Goal: Task Accomplishment & Management: Complete application form

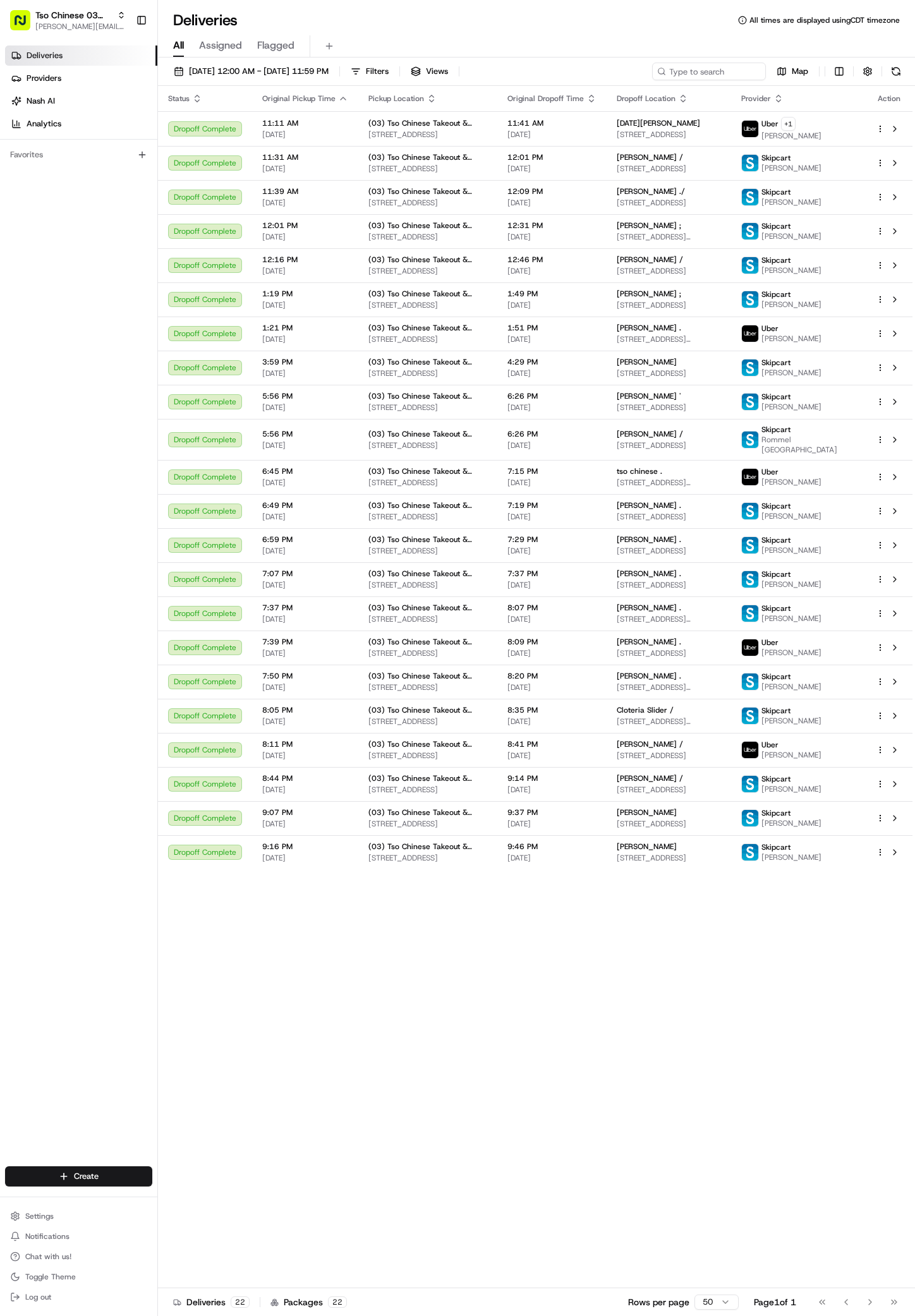
click at [546, 1172] on div "Status Original Pickup Time Pickup Location Original Dropoff Time Dropoff Locat…" at bounding box center [535, 687] width 755 height 1202
click at [55, 1181] on html "Tso Chinese 03 TsoCo [PERSON_NAME][EMAIL_ADDRESS][DOMAIN_NAME] Toggle Sidebar D…" at bounding box center [457, 658] width 915 height 1316
click at [193, 1201] on link "Delivery" at bounding box center [228, 1199] width 141 height 22
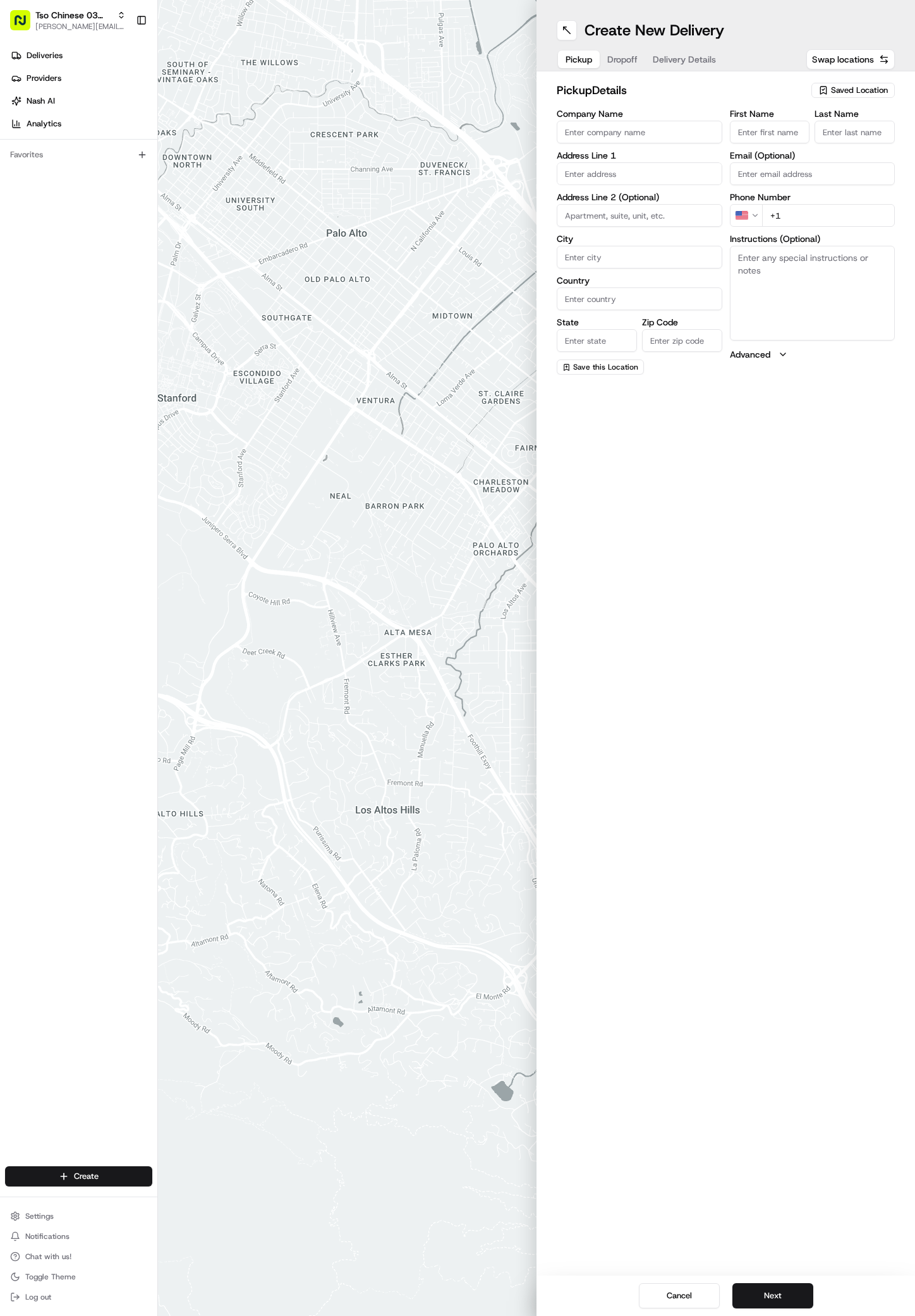
click at [848, 88] on span "Saved Location" at bounding box center [859, 91] width 57 height 12
click at [848, 132] on div "(03) Tso Chinese Takeout & Delivery TsoCo (03)" at bounding box center [824, 143] width 181 height 30
type input "(03) Tso Chinese Takeout & Delivery TsoCo"
type input "Ste F"
type input "Austin"
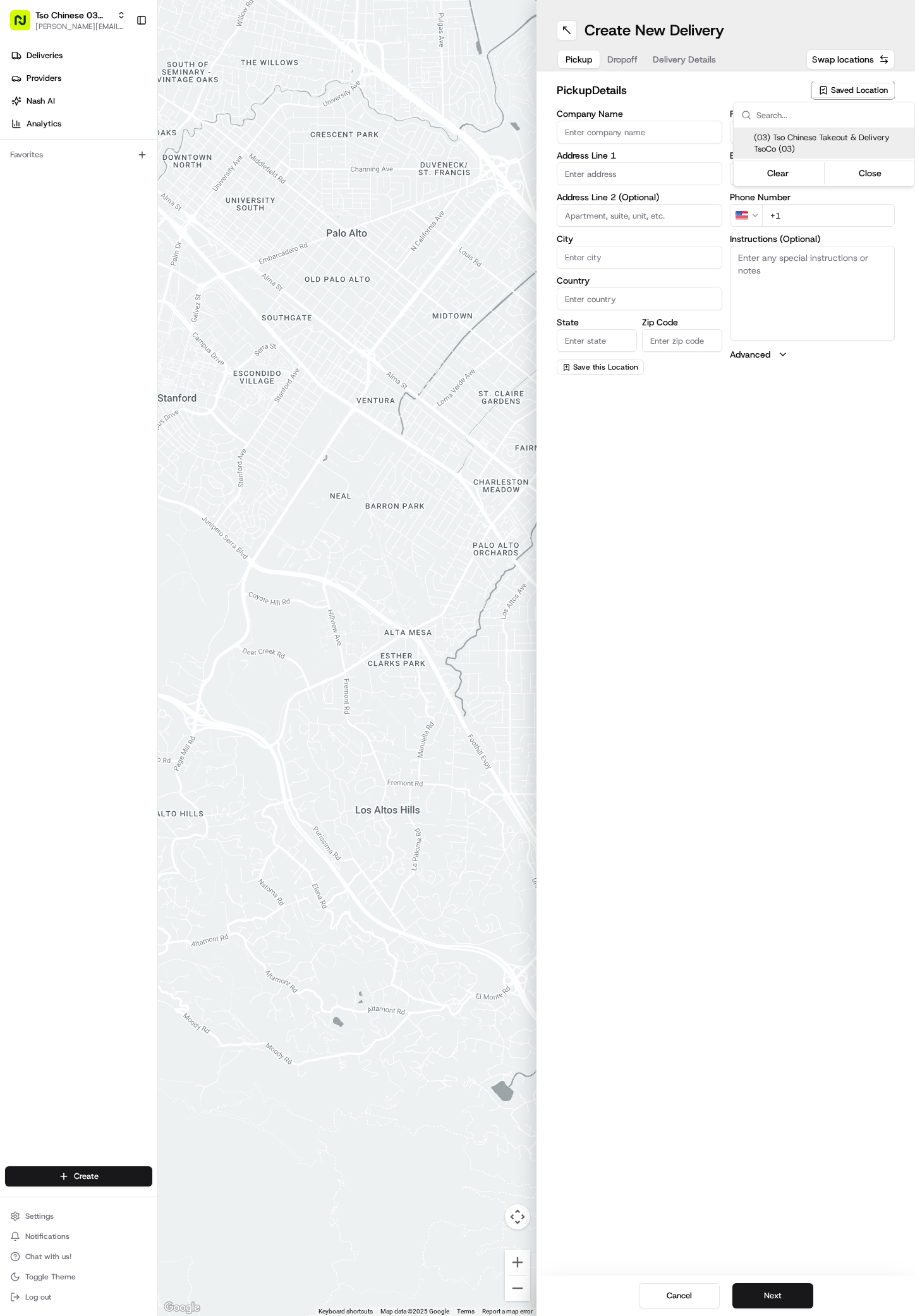
type input "US"
type input "[GEOGRAPHIC_DATA]"
type input "78704"
type input "Tso Chinese"
type input "TsoCo Manager"
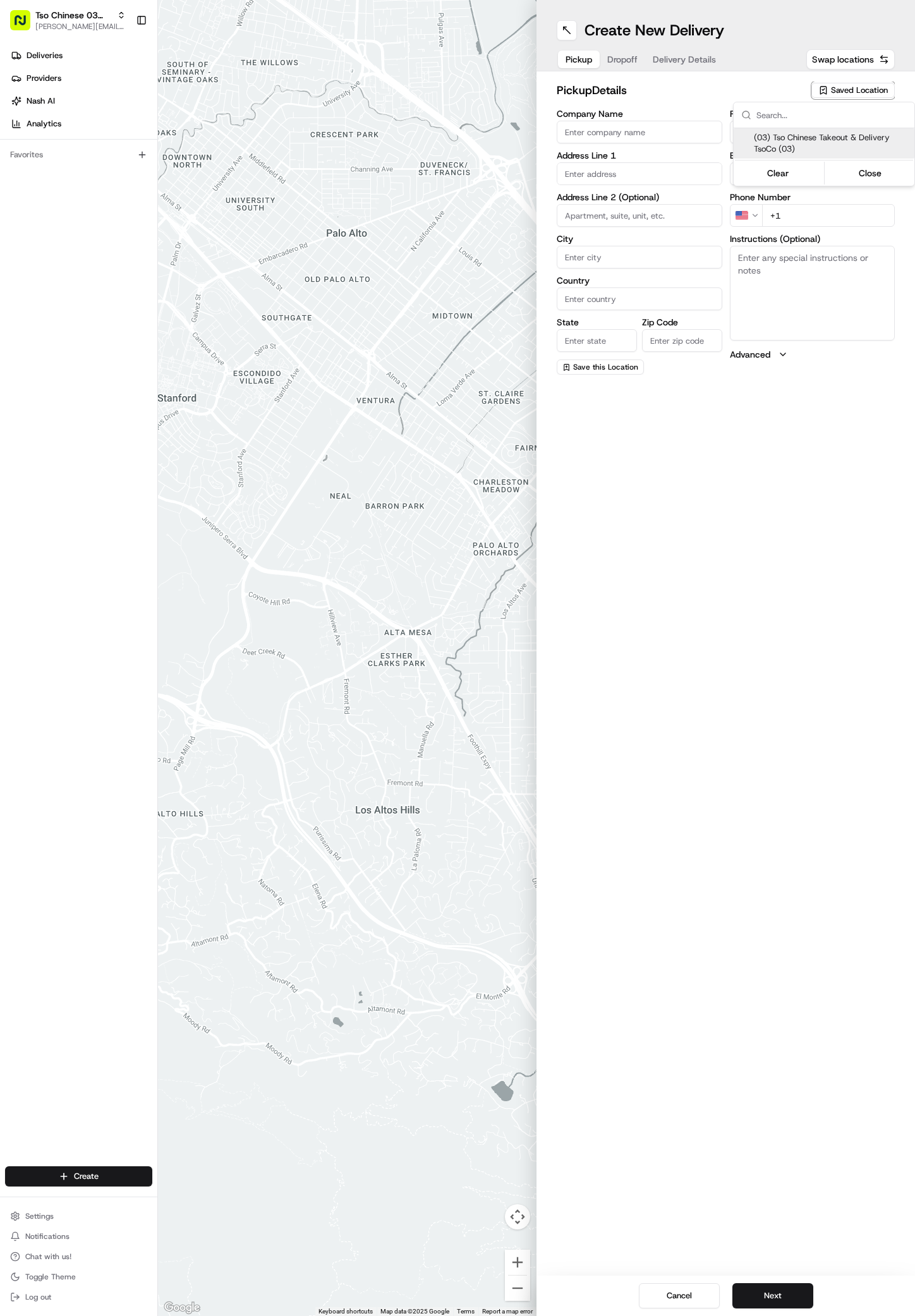
type input "[EMAIL_ADDRESS][DOMAIN_NAME]"
type input "[PHONE_NUMBER]"
type textarea "Submit a picture displaying address & food as Proof of Delivery. Envía una foto…"
type input "[STREET_ADDRESS]"
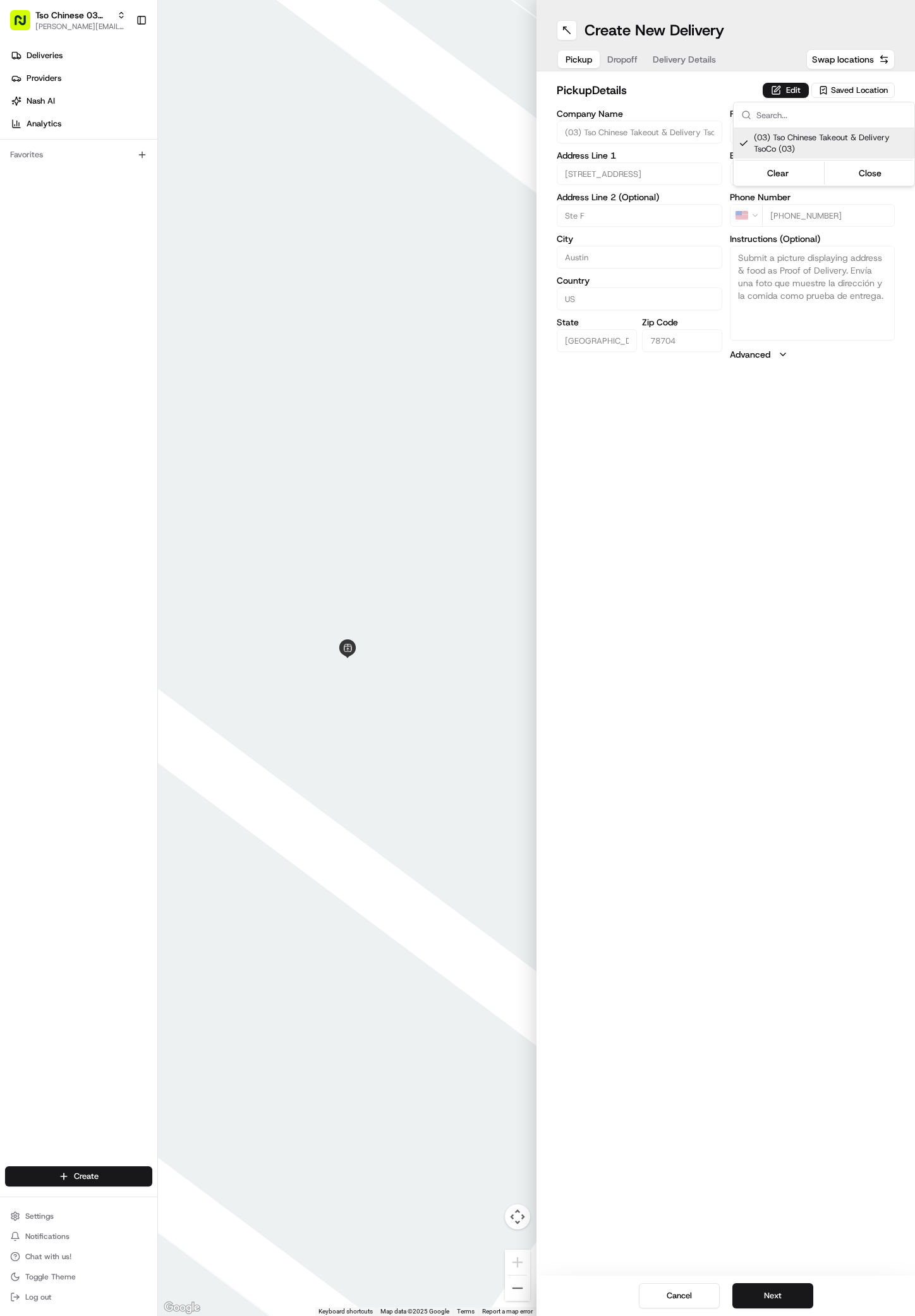
click at [767, 1281] on html "Tso Chinese 03 TsoCo [PERSON_NAME][EMAIL_ADDRESS][DOMAIN_NAME] Toggle Sidebar D…" at bounding box center [457, 658] width 915 height 1316
click at [767, 1304] on button "Next" at bounding box center [773, 1296] width 81 height 25
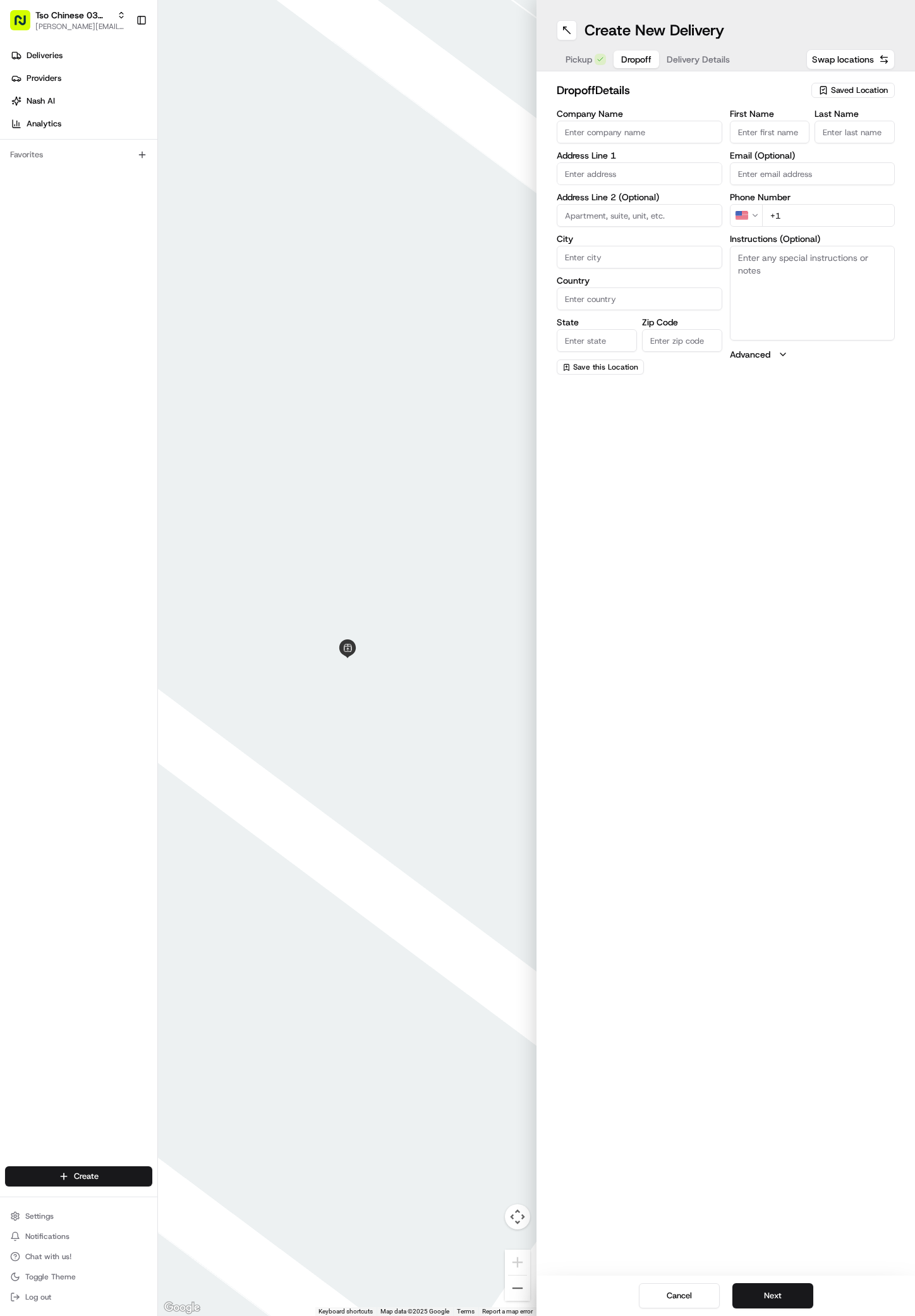
click at [656, 188] on div "Company Name Address Line 1 Address Line 2 (Optional) City Country State Zip Co…" at bounding box center [640, 242] width 166 height 265
click at [639, 203] on div "[STREET_ADDRESS]" at bounding box center [640, 200] width 159 height 19
type input "[STREET_ADDRESS]"
type input "Austin"
type input "[GEOGRAPHIC_DATA]"
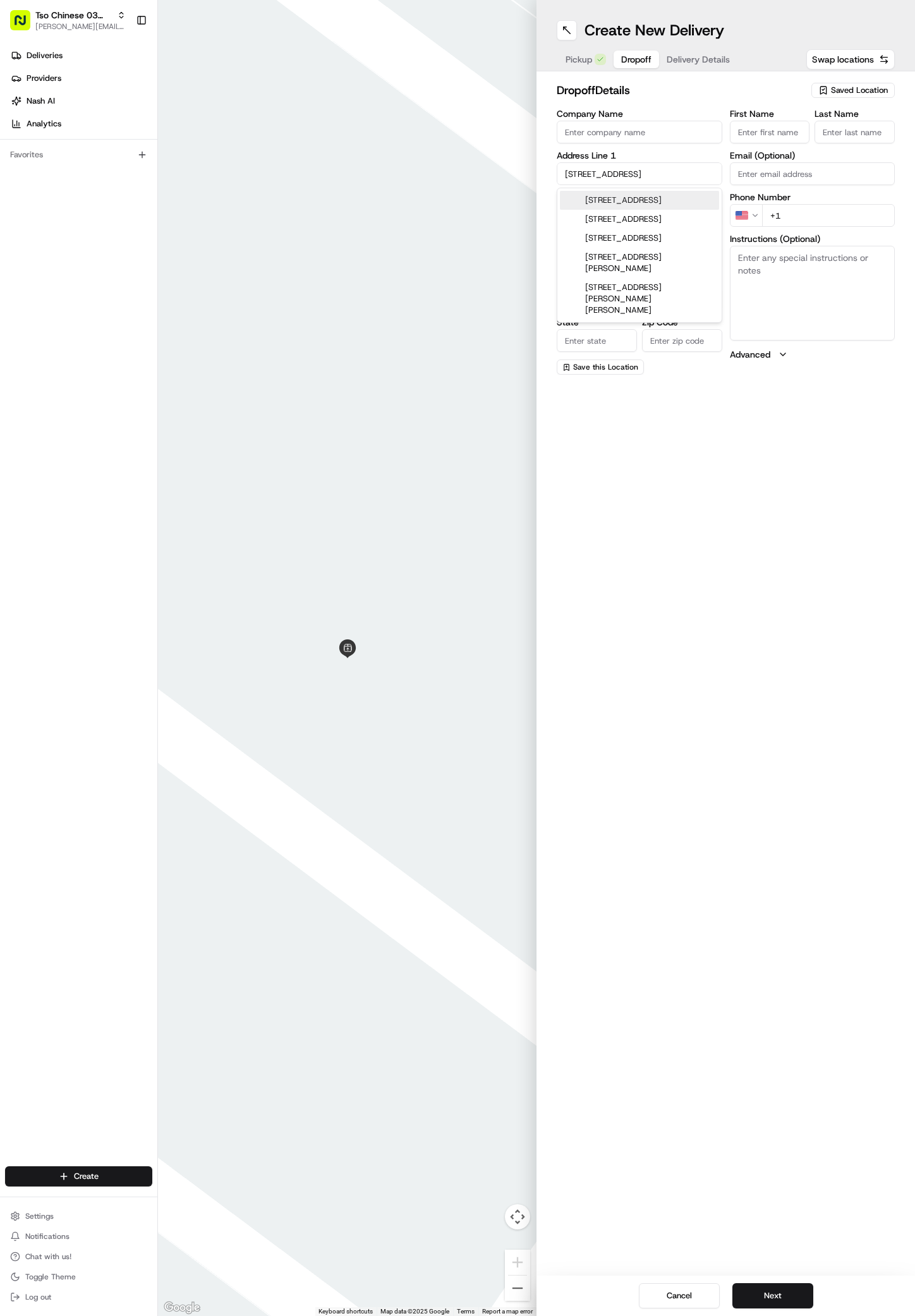
type input "[GEOGRAPHIC_DATA]"
type input "78704"
type input "[STREET_ADDRESS]"
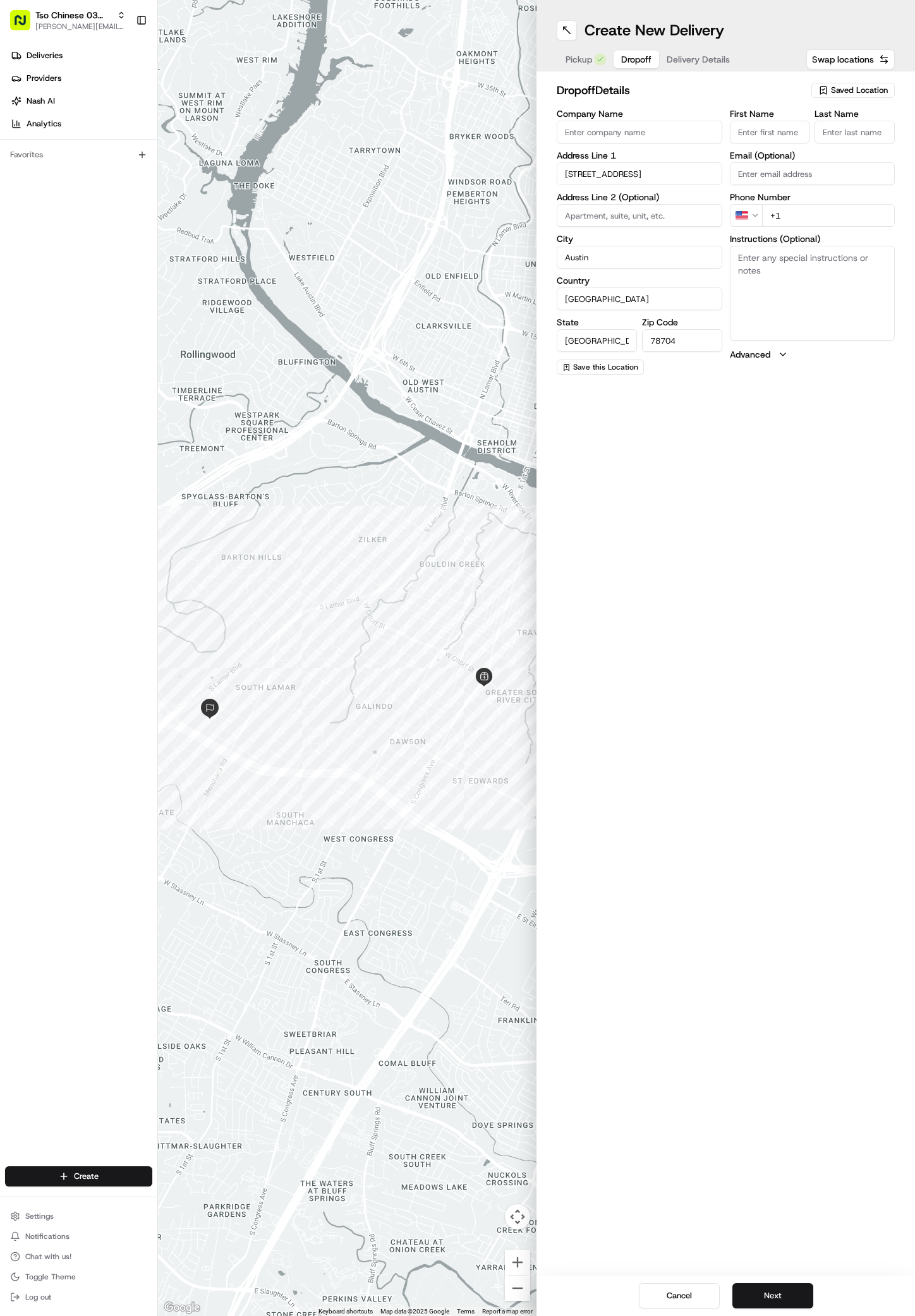
paste input "[PERSON_NAME]"
type input "[PERSON_NAME]"
type input "."
type input "[PHONE_NUMBER]"
click at [830, 300] on textarea "Instructions (Optional)" at bounding box center [813, 293] width 166 height 95
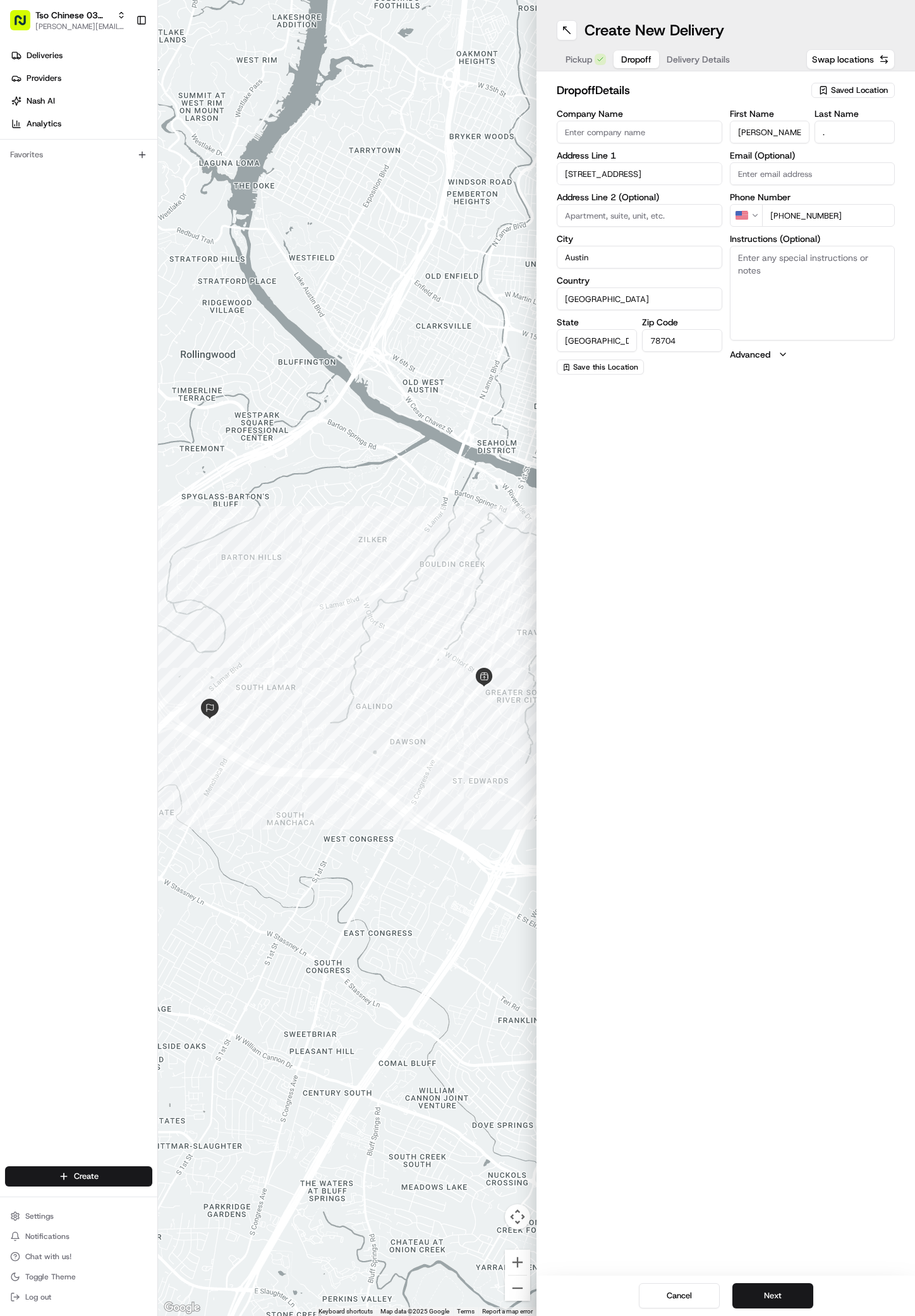
click at [830, 300] on textarea "Instructions (Optional)" at bounding box center [813, 293] width 166 height 95
paste textarea "Tramor at Victory"
type textarea "Tramor at Victory 112"
click at [766, 1292] on button "Next" at bounding box center [773, 1296] width 81 height 25
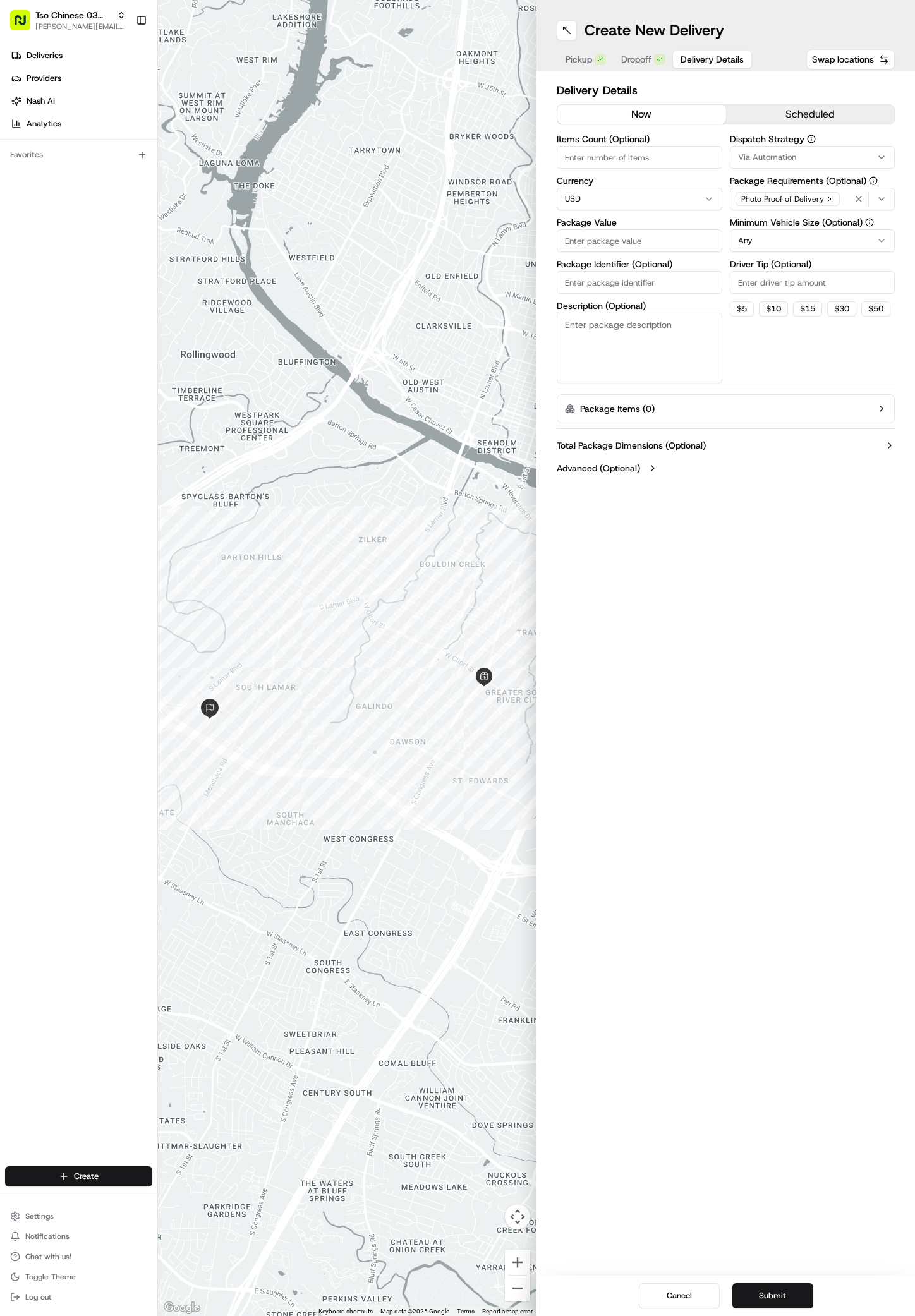
click at [778, 156] on span "Via Automation" at bounding box center [767, 157] width 58 height 12
click at [793, 222] on span "TsoCo Strategy" at bounding box center [828, 226] width 156 height 12
drag, startPoint x: 770, startPoint y: 376, endPoint x: 770, endPoint y: 353, distance: 23.0
click at [770, 377] on html "Tso Chinese 03 TsoCo [PERSON_NAME][EMAIL_ADDRESS][DOMAIN_NAME] Toggle Sidebar D…" at bounding box center [457, 658] width 915 height 1316
click at [774, 293] on input "Driver Tip (Optional)" at bounding box center [813, 282] width 166 height 22
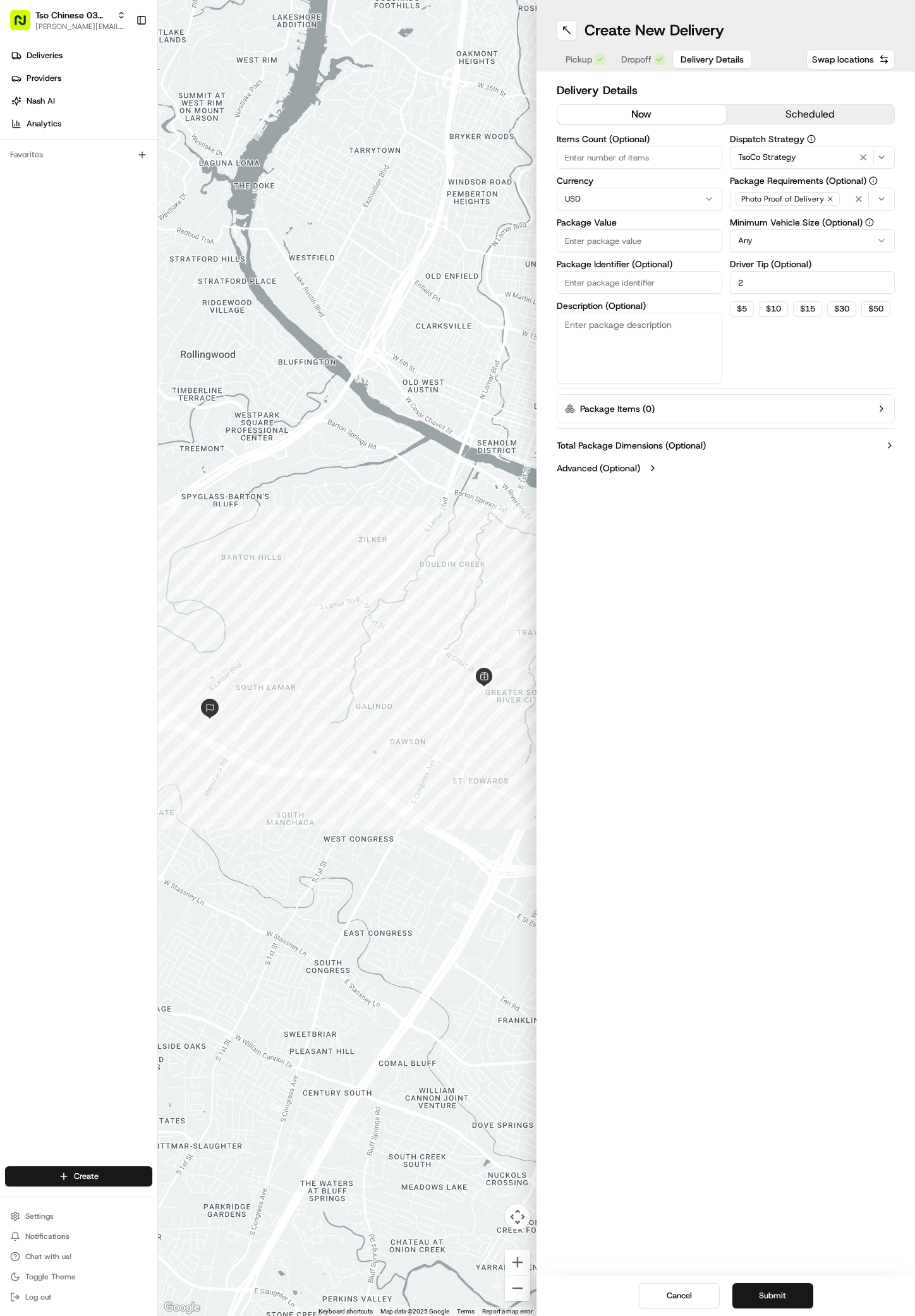
type input "2"
click at [639, 260] on label "Package Identifier (Optional)" at bounding box center [640, 264] width 166 height 9
click at [639, 271] on input "Package Identifier (Optional)" at bounding box center [640, 282] width 166 height 22
click at [640, 238] on input "Package Value" at bounding box center [640, 240] width 166 height 22
type input "43.08"
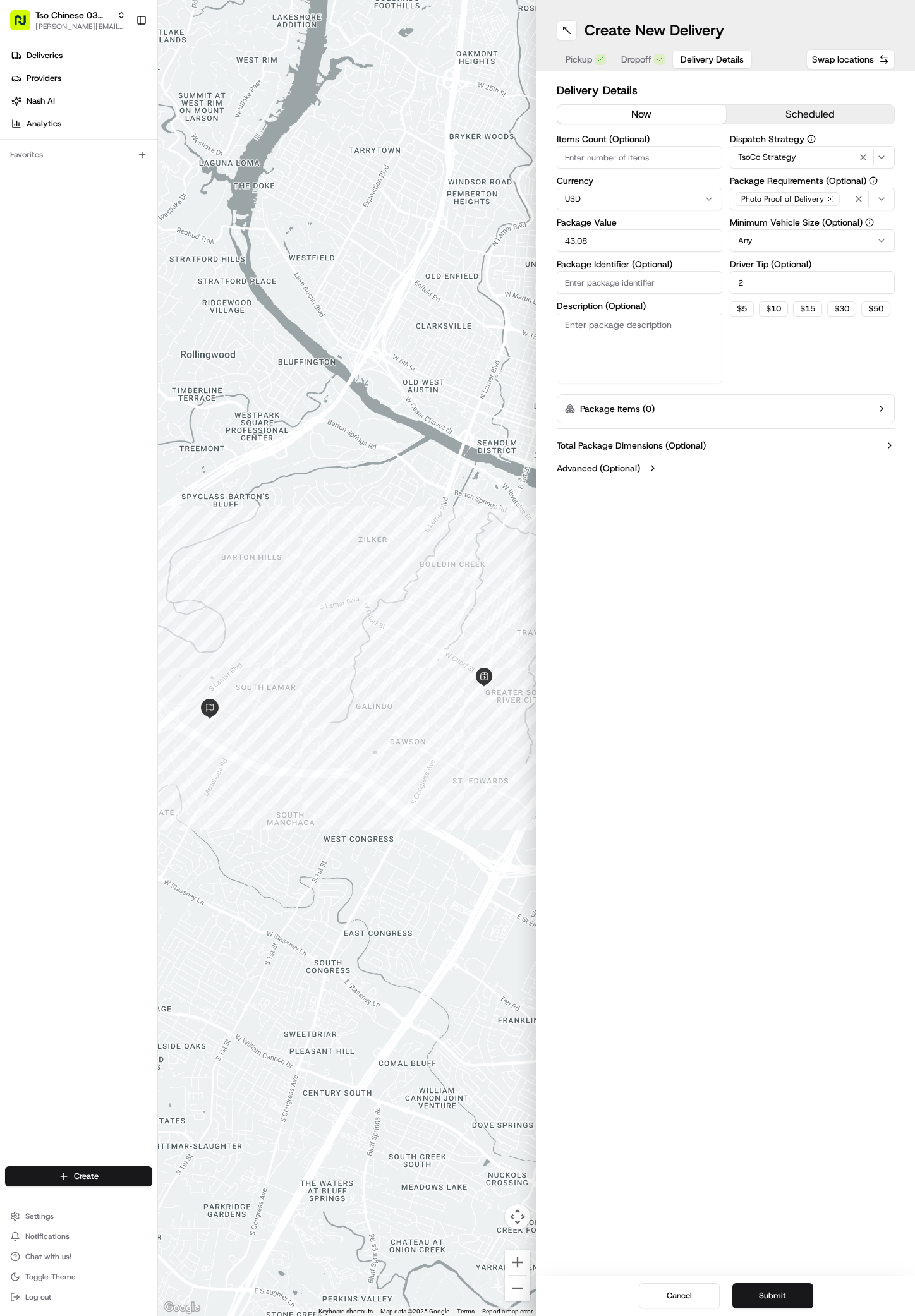
click at [652, 293] on input "Package Identifier (Optional)" at bounding box center [640, 282] width 166 height 22
paste input "[DEMOGRAPHIC_DATA]"
type input "[DEMOGRAPHIC_DATA]"
click at [765, 1288] on button "Submit" at bounding box center [773, 1296] width 81 height 25
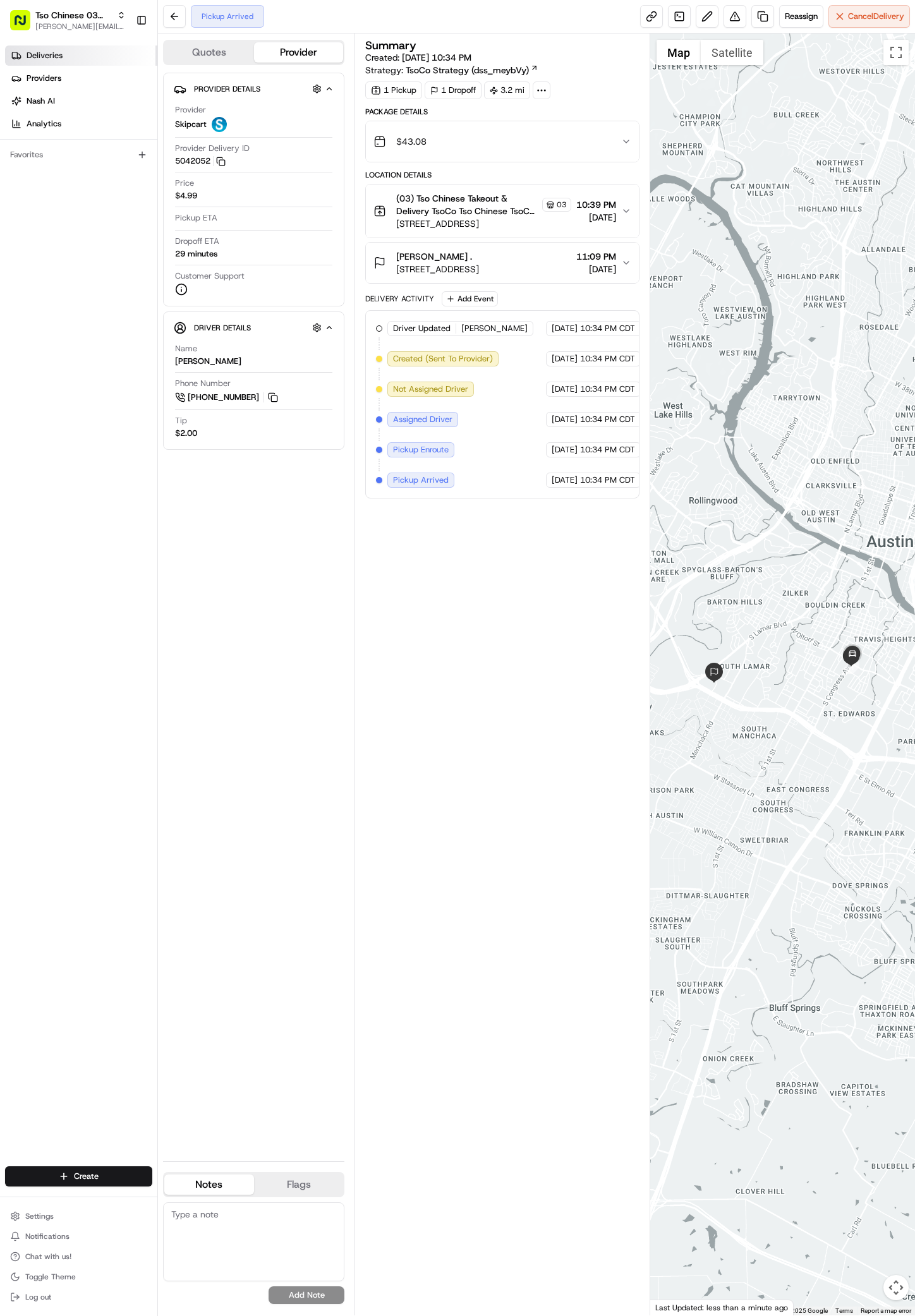
click at [52, 62] on link "Deliveries" at bounding box center [81, 56] width 152 height 20
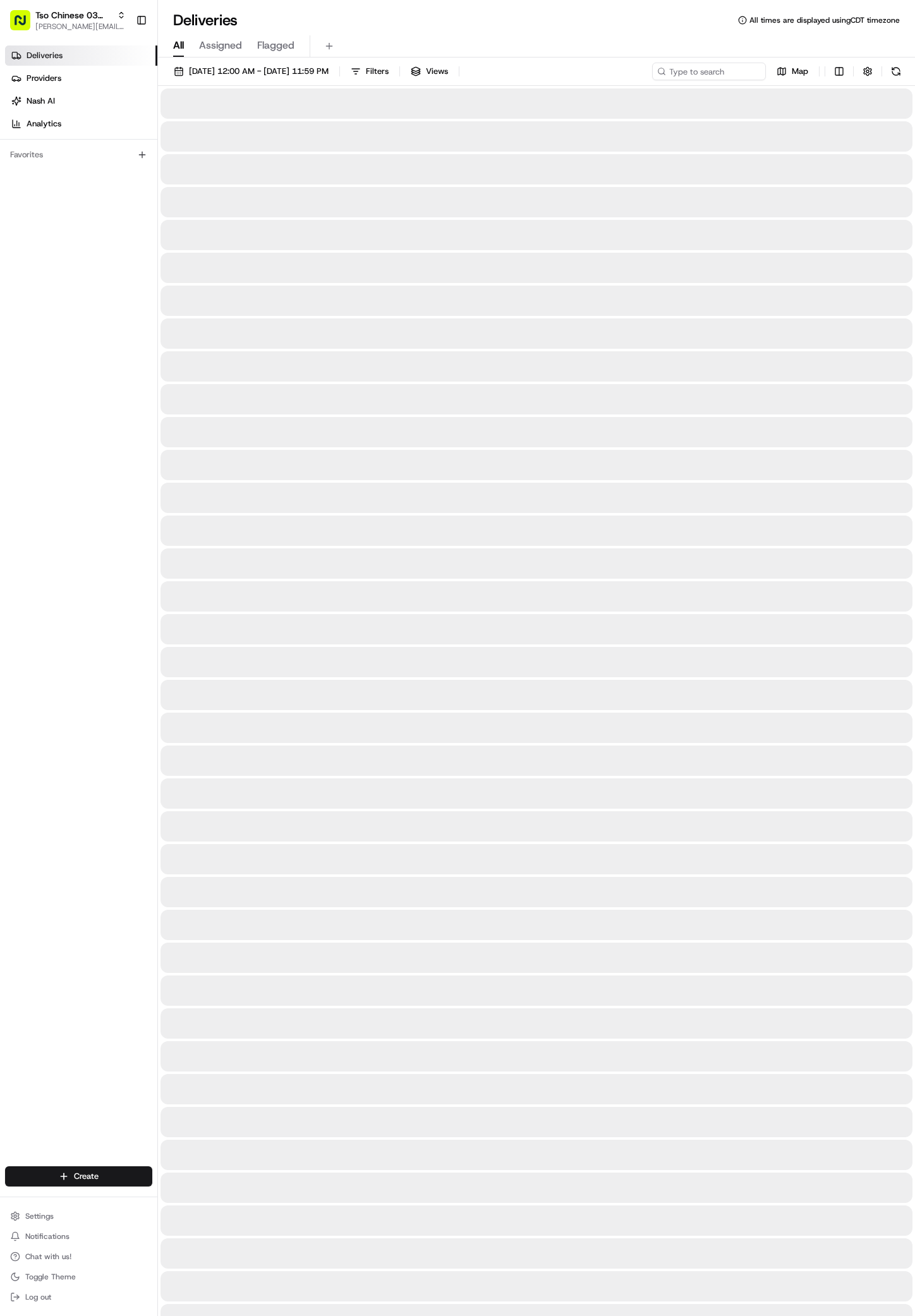
click at [52, 62] on link "Deliveries" at bounding box center [81, 56] width 152 height 20
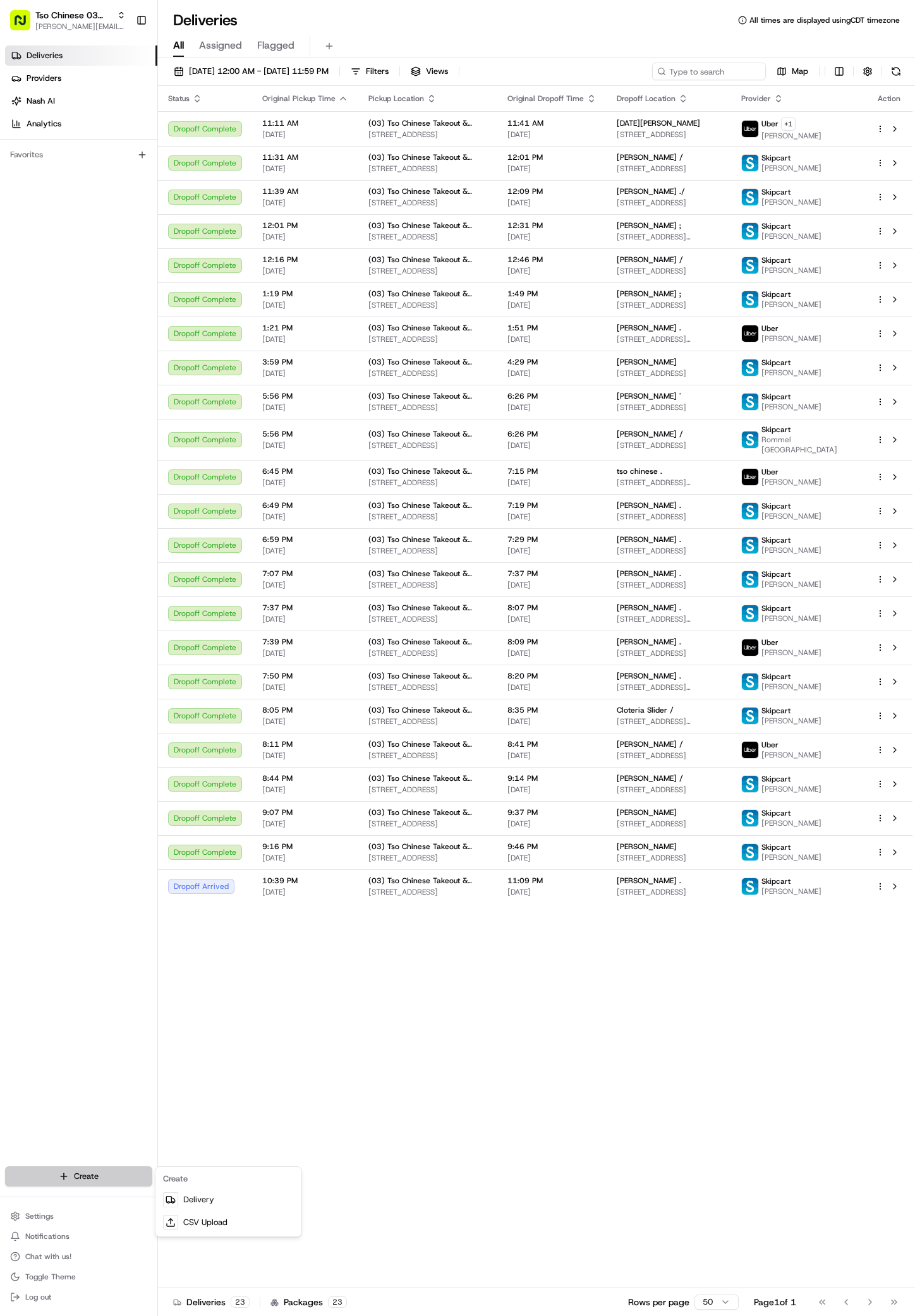
click at [83, 1172] on html "Tso Chinese 03 TsoCo [PERSON_NAME][EMAIL_ADDRESS][DOMAIN_NAME] Toggle Sidebar D…" at bounding box center [457, 658] width 915 height 1316
click at [176, 1204] on div at bounding box center [170, 1199] width 15 height 15
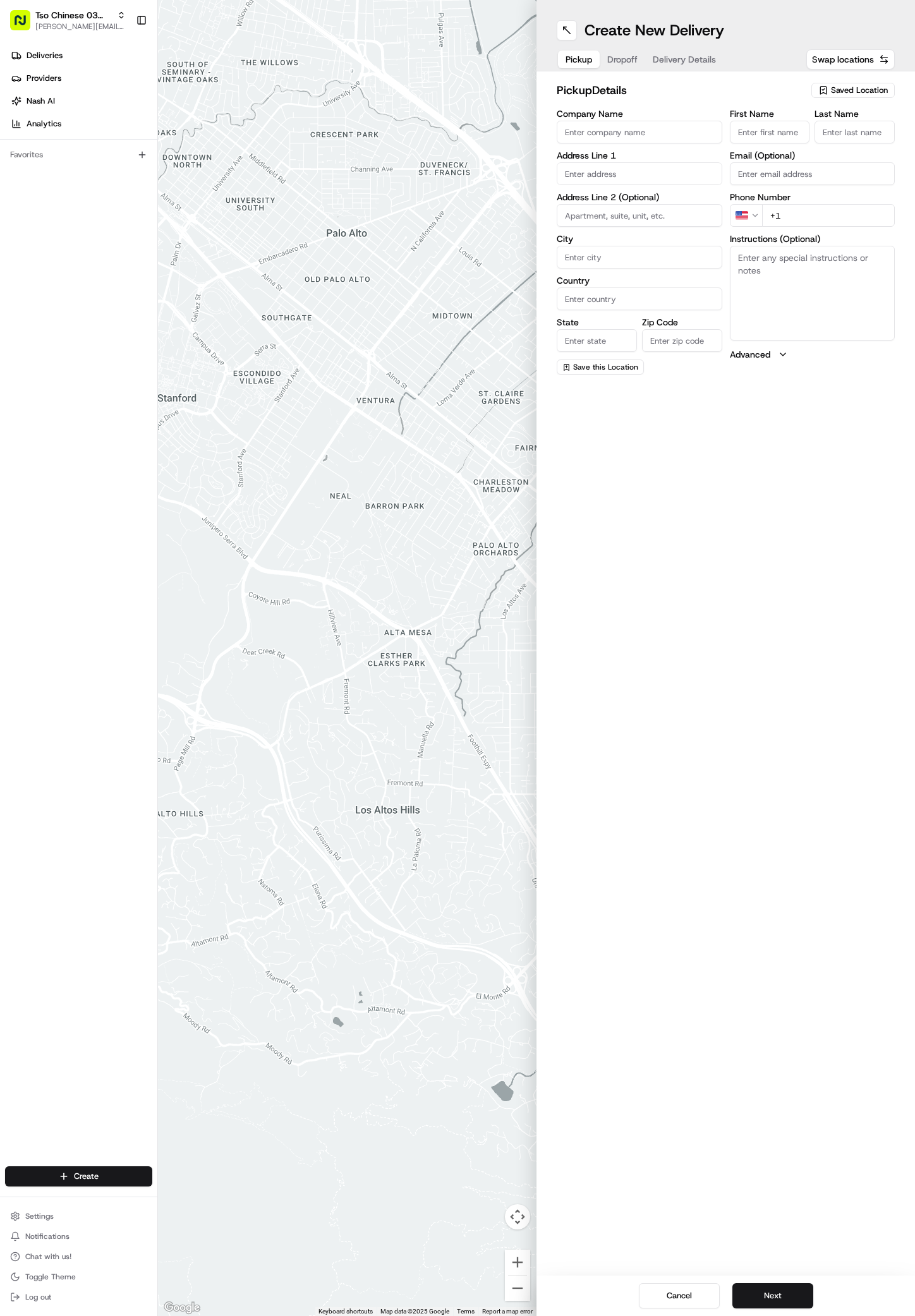
click at [832, 96] on span "Saved Location" at bounding box center [859, 91] width 57 height 12
click at [837, 146] on span "(03) Tso Chinese Takeout & Delivery TsoCo (03)" at bounding box center [832, 143] width 156 height 22
type input "(03) Tso Chinese Takeout & Delivery TsoCo"
type input "Ste F"
type input "Austin"
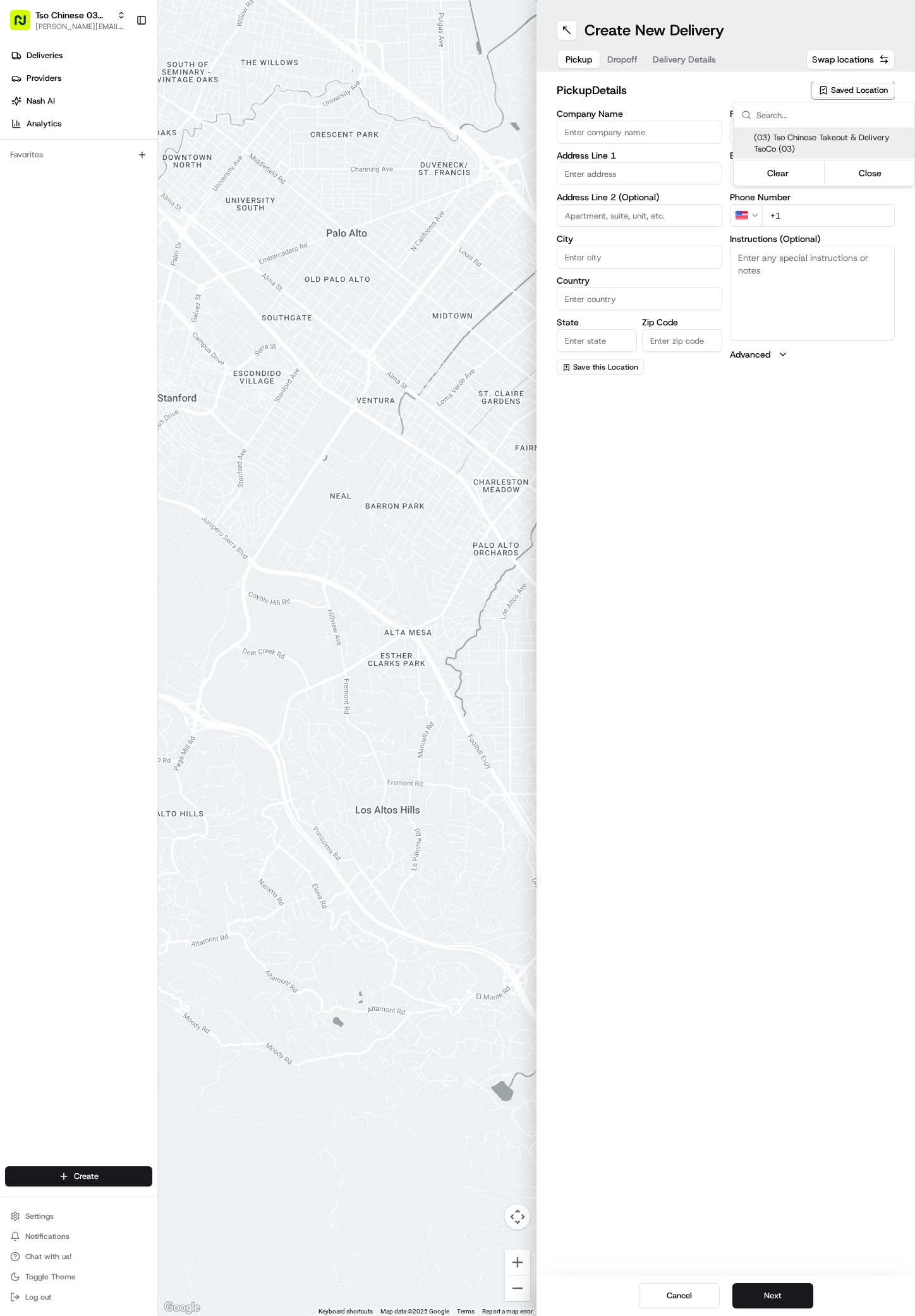
type input "US"
type input "[GEOGRAPHIC_DATA]"
type input "78704"
type input "Tso Chinese"
type input "TsoCo Manager"
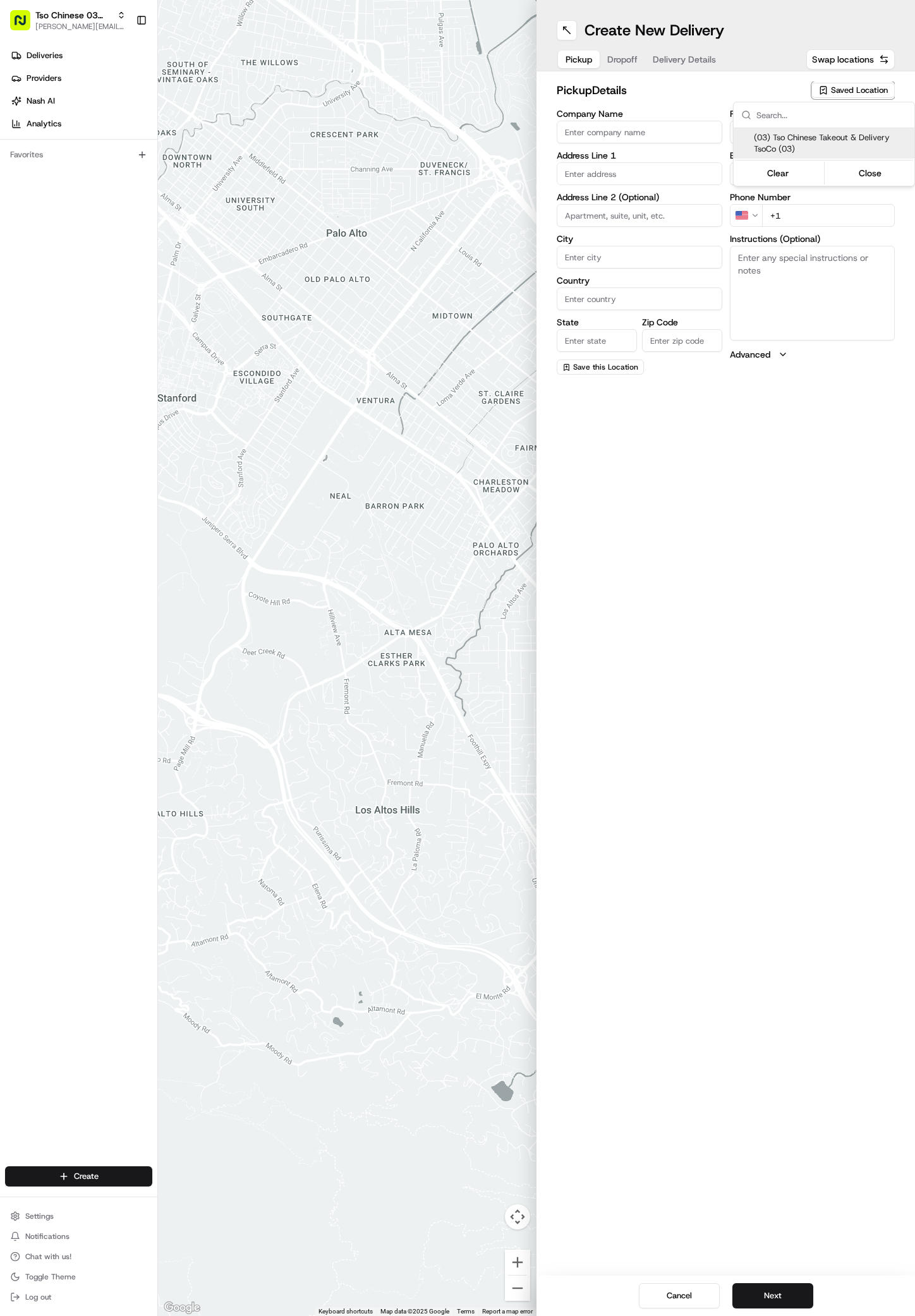
type input "[EMAIL_ADDRESS][DOMAIN_NAME]"
type input "[PHONE_NUMBER]"
type textarea "Submit a picture displaying address & food as Proof of Delivery. Envía una foto…"
type input "[STREET_ADDRESS]"
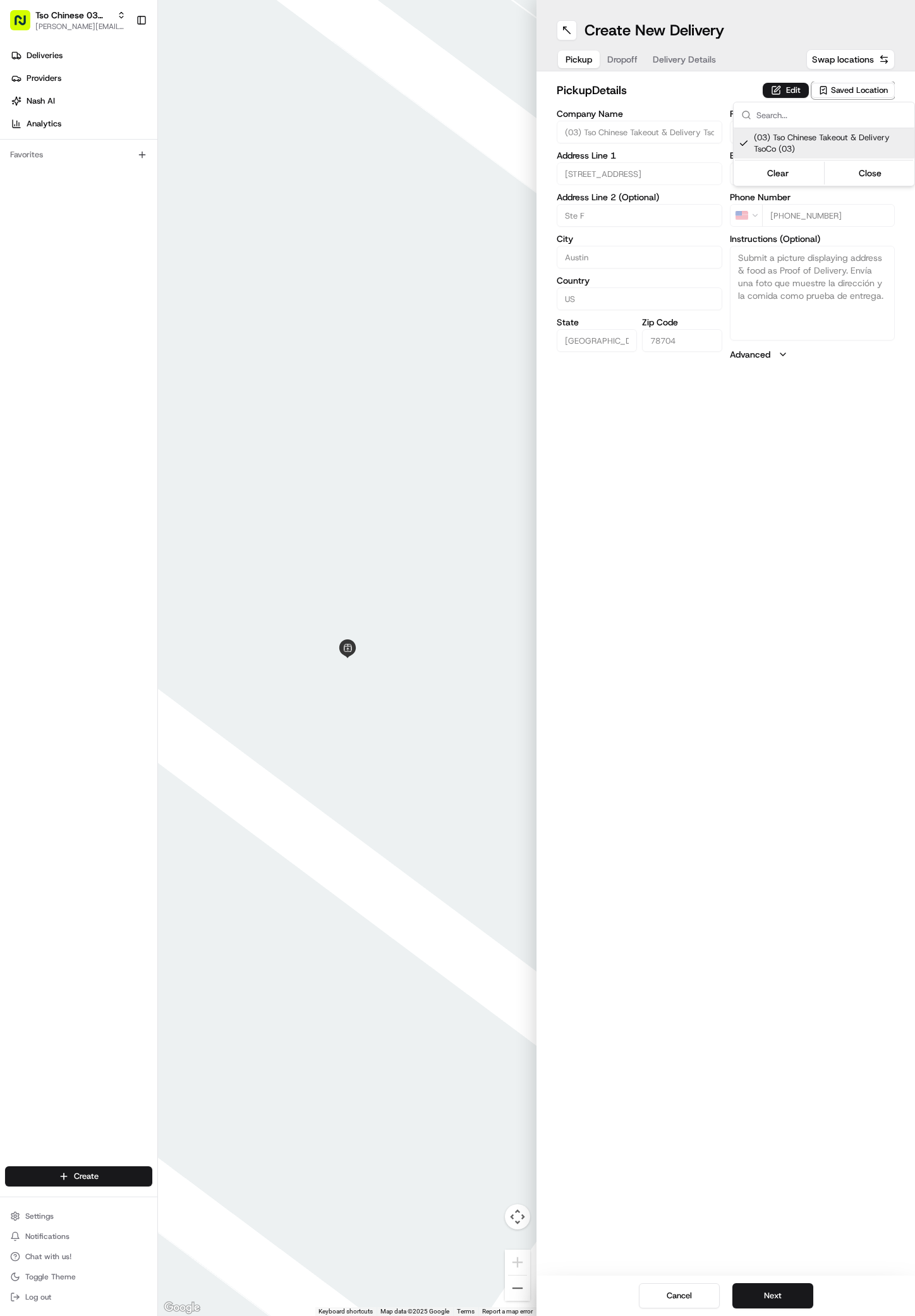
click at [761, 1286] on html "Tso Chinese 03 TsoCo [PERSON_NAME][EMAIL_ADDRESS][DOMAIN_NAME] Toggle Sidebar D…" at bounding box center [457, 658] width 915 height 1316
click at [761, 1292] on button "Next" at bounding box center [773, 1296] width 81 height 25
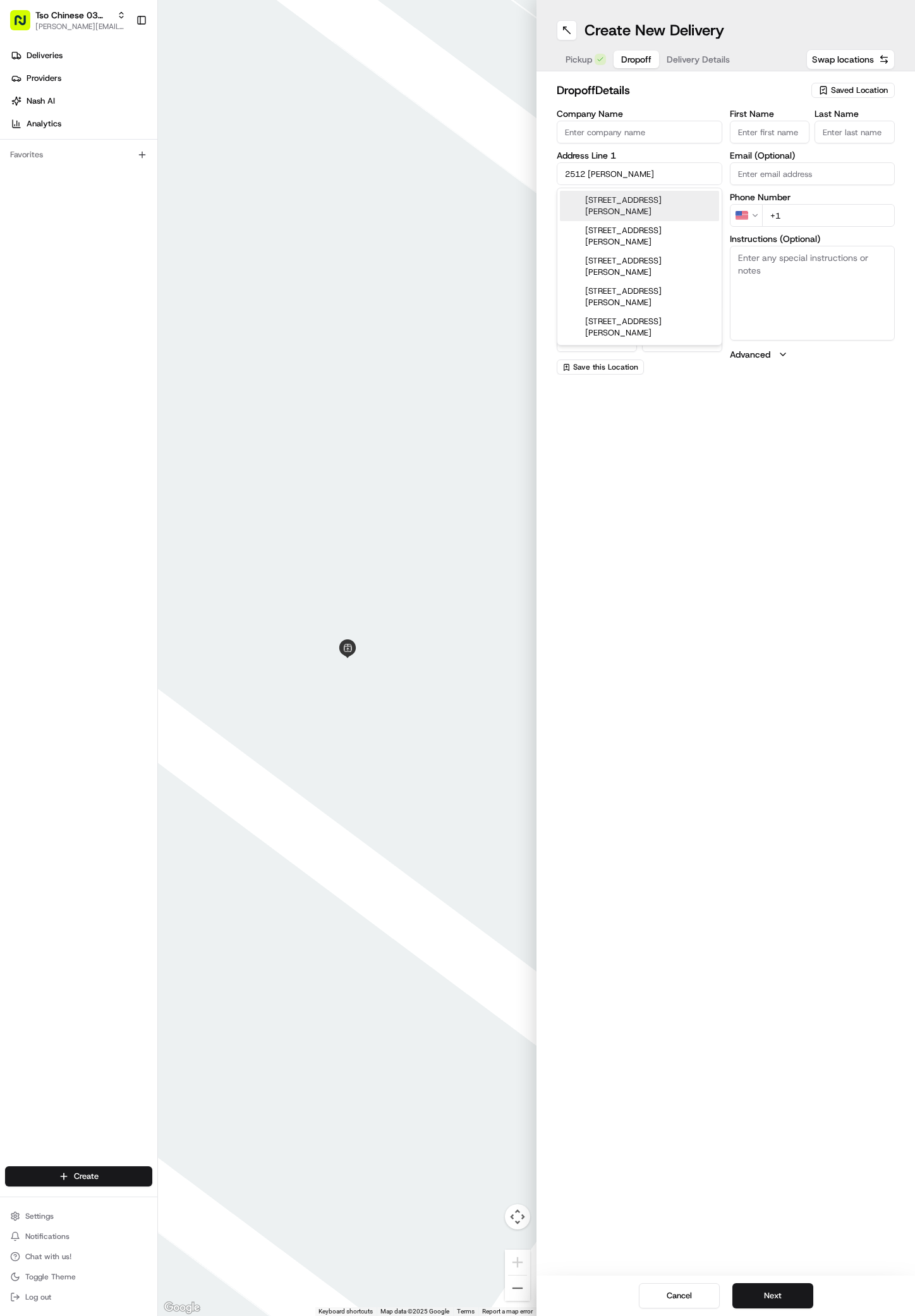
click at [666, 198] on div "[STREET_ADDRESS][PERSON_NAME]" at bounding box center [640, 206] width 159 height 30
type input "[STREET_ADDRESS][PERSON_NAME]"
type input "Austin"
type input "[GEOGRAPHIC_DATA]"
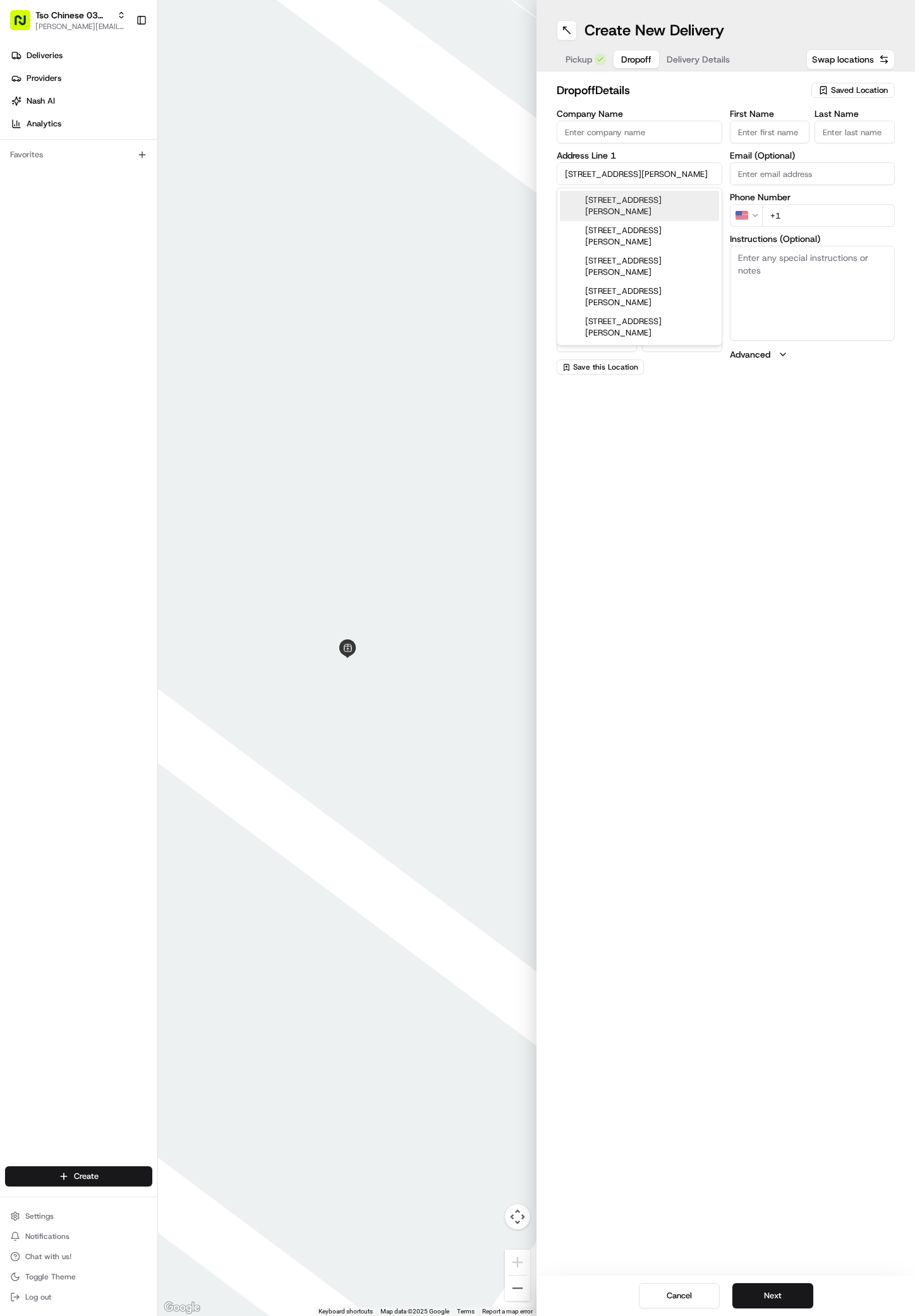
type input "78704"
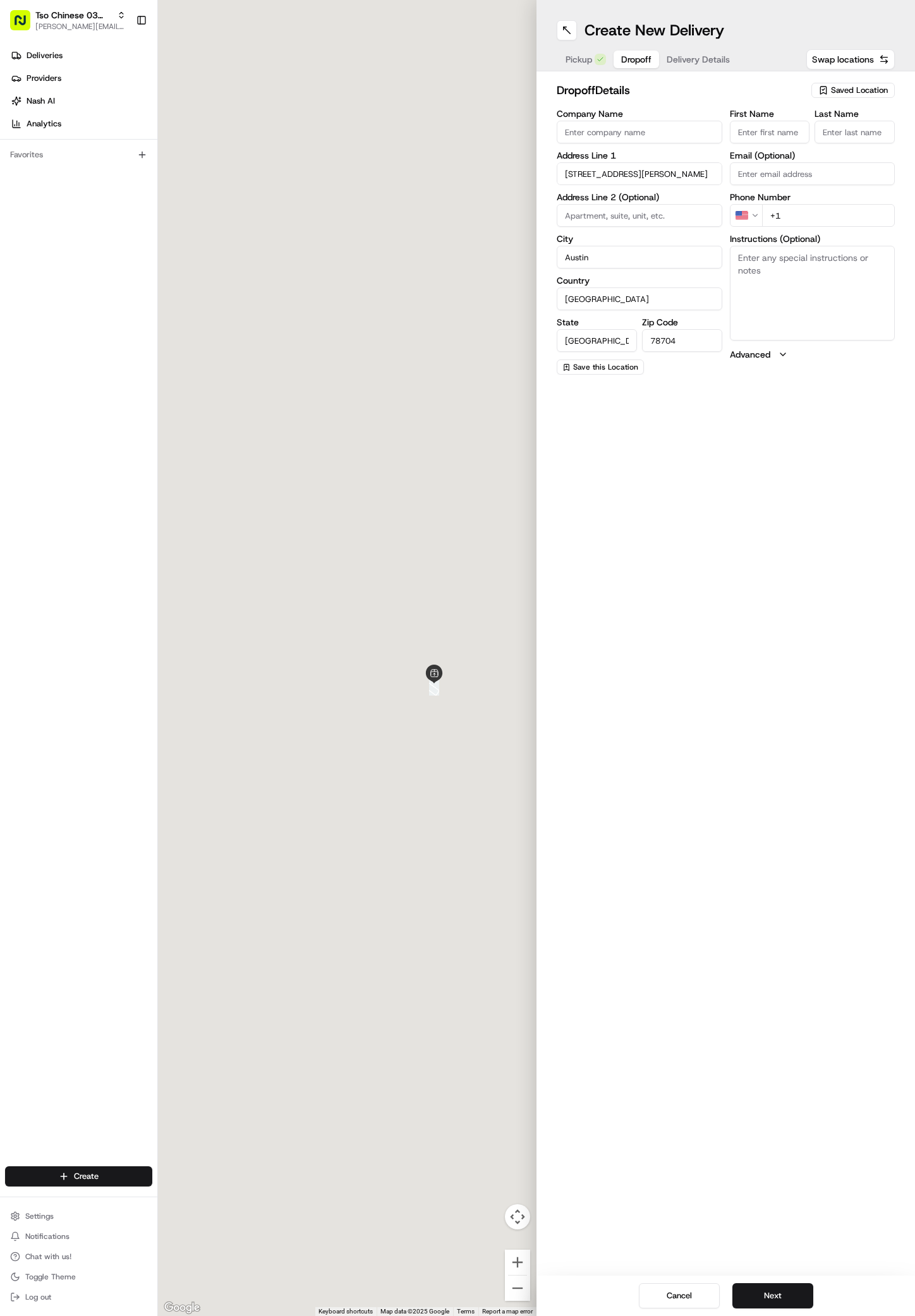
type input "[STREET_ADDRESS][PERSON_NAME]"
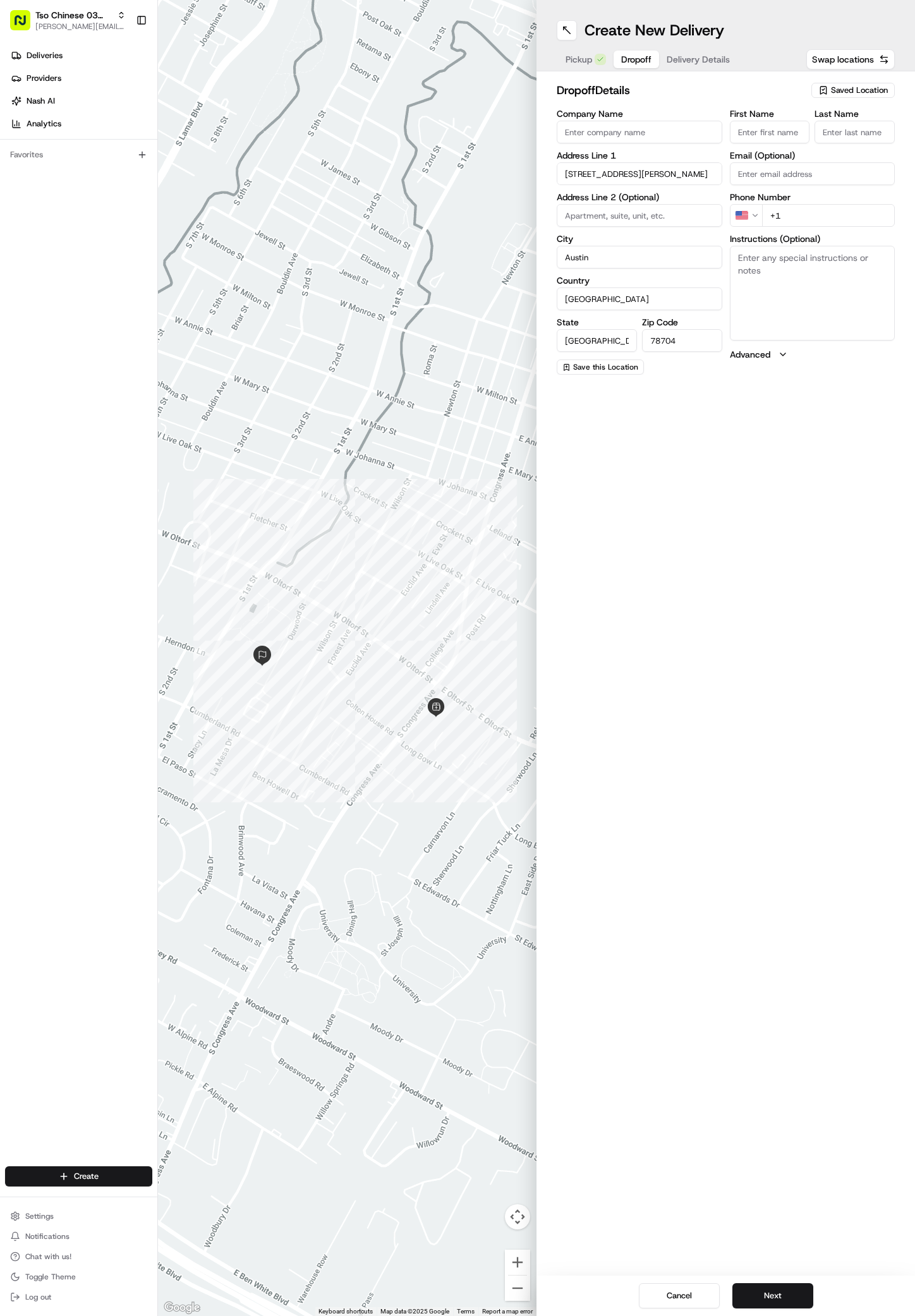
paste input "[PERSON_NAME]"
type input "[PERSON_NAME];"
type input "."
type input "[PHONE_NUMBER]"
click at [767, 319] on textarea "Instructions (Optional)" at bounding box center [813, 293] width 166 height 95
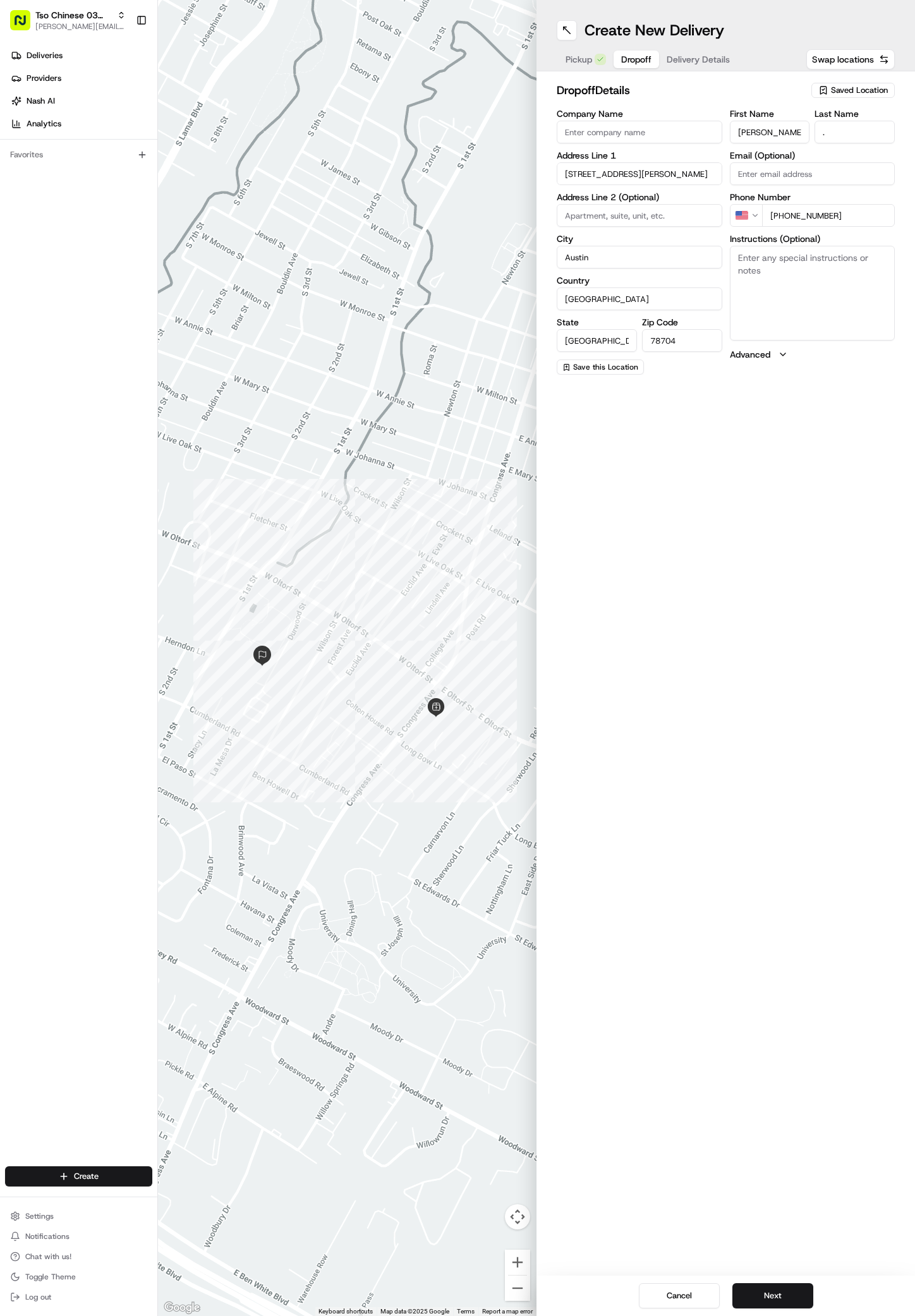
click at [767, 319] on textarea "Instructions (Optional)" at bounding box center [813, 293] width 166 height 95
paste textarea "Blue bike in front on 2nd floor. Apt 201"
type textarea "Blue bike in front on 2nd floor. Apt 201/ 2nd floor"
click at [771, 1283] on div "Cancel Next" at bounding box center [726, 1296] width 379 height 41
click at [774, 1288] on button "Next" at bounding box center [773, 1296] width 81 height 25
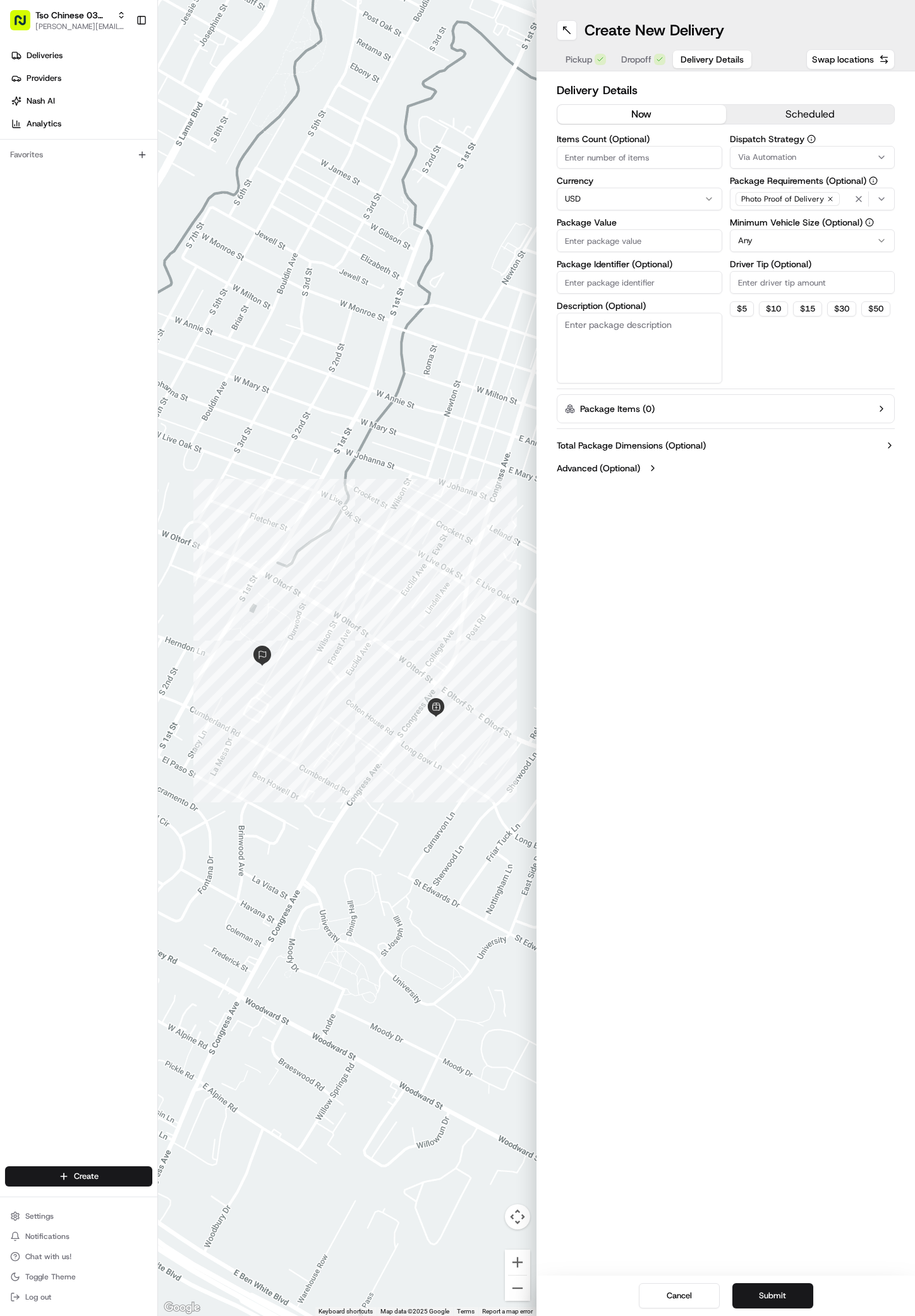
click at [766, 149] on button "Via Automation" at bounding box center [813, 157] width 166 height 22
click at [762, 225] on span "TsoCo Strategy" at bounding box center [828, 226] width 156 height 12
click at [793, 411] on html "Tso Chinese 03 TsoCo [PERSON_NAME][EMAIL_ADDRESS][DOMAIN_NAME] Toggle Sidebar D…" at bounding box center [457, 658] width 915 height 1316
click at [775, 298] on div "Dispatch Strategy TsoCo Strategy Package Requirements (Optional) Photo Proof of…" at bounding box center [813, 259] width 166 height 249
click at [775, 280] on input "Driver Tip (Optional)" at bounding box center [813, 282] width 166 height 22
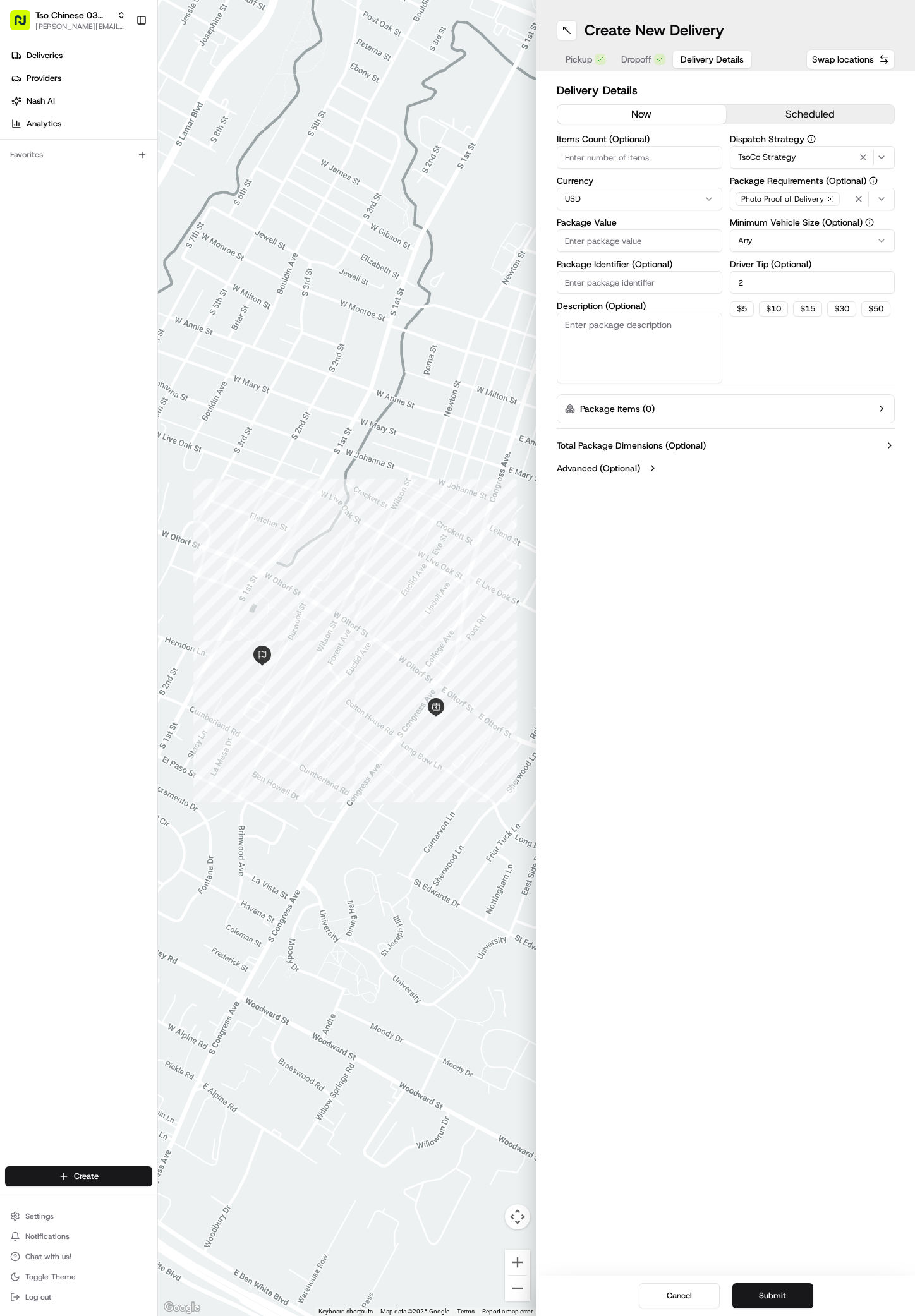
type input "2"
click at [645, 243] on input "Package Value" at bounding box center [640, 240] width 166 height 22
type input "30.15"
click at [582, 293] on input "Package Identifier (Optional)" at bounding box center [640, 282] width 166 height 22
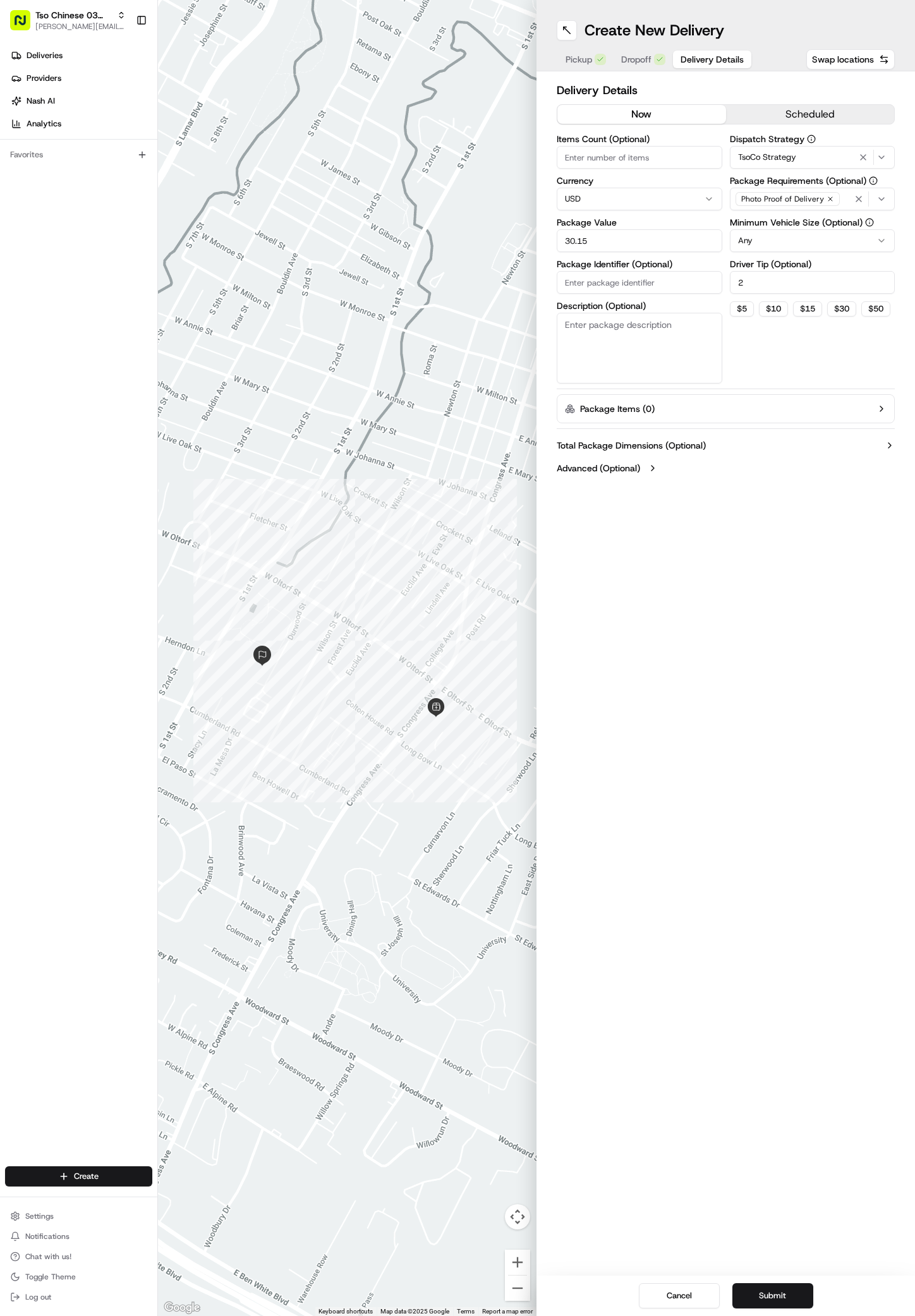
paste input "C21EMET"
type input "C21EMET"
click at [757, 1294] on button "Submit" at bounding box center [773, 1296] width 81 height 25
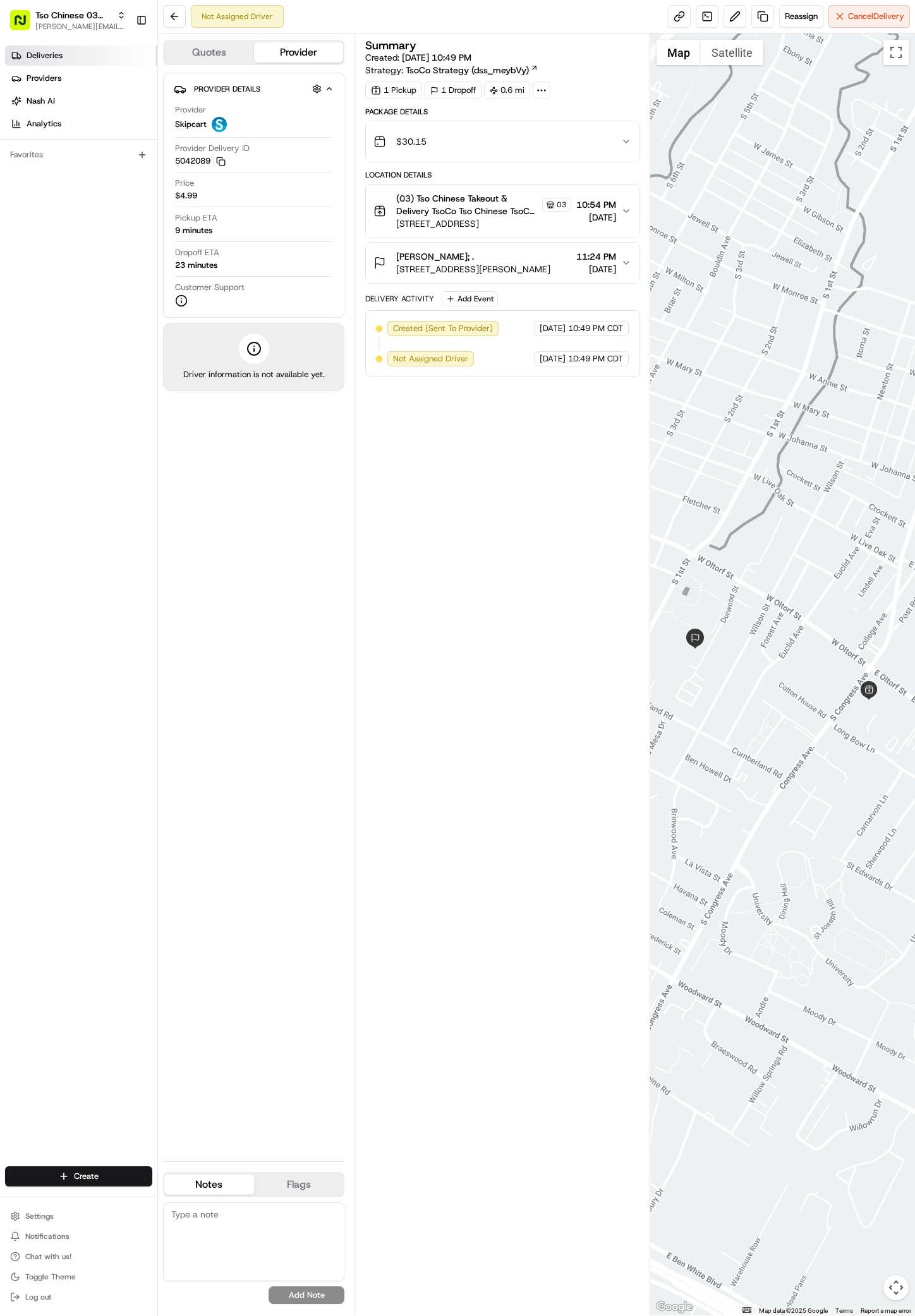
click at [49, 62] on link "Deliveries" at bounding box center [81, 56] width 152 height 20
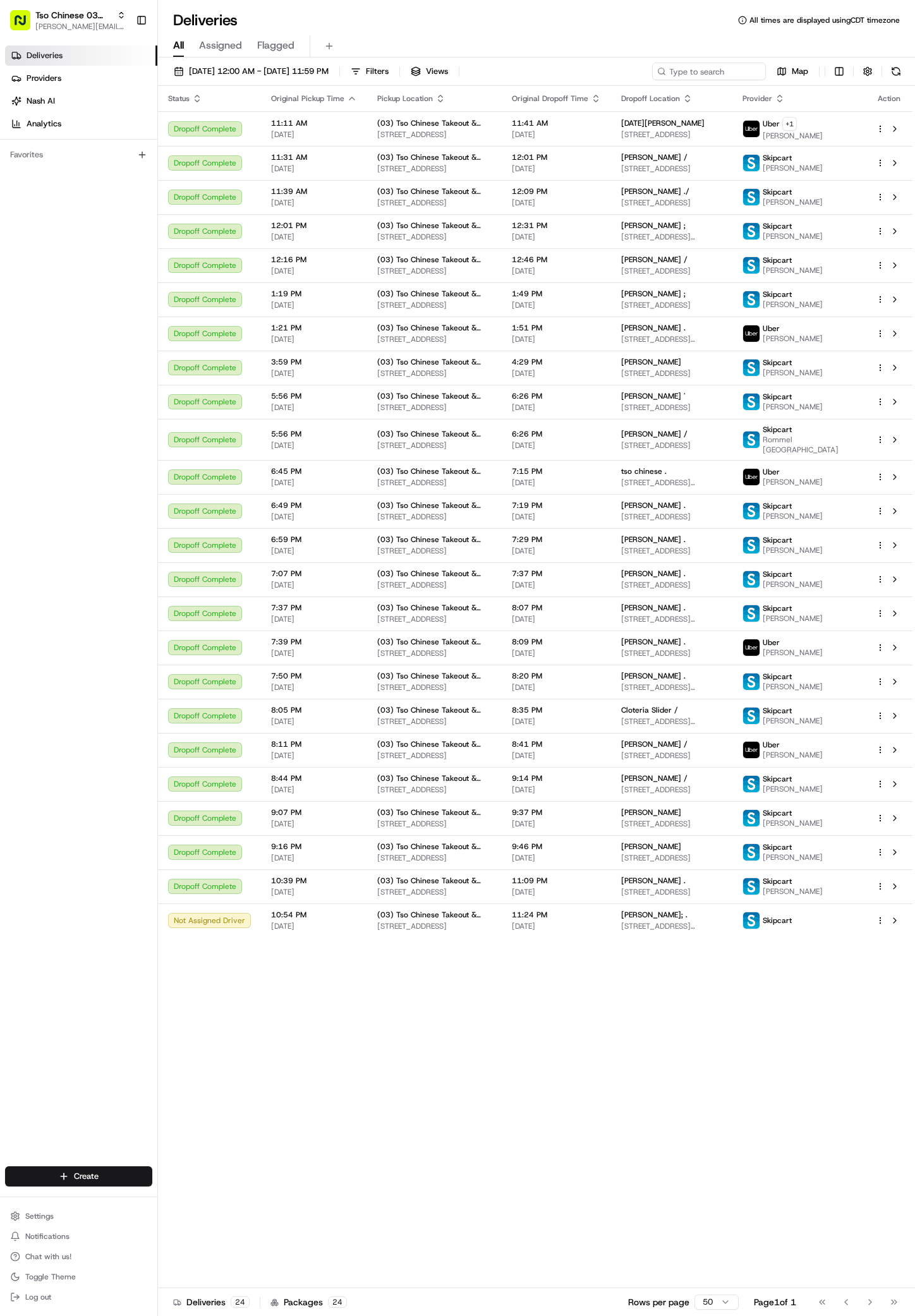
click at [454, 1183] on div "Status Original Pickup Time Pickup Location Original Dropoff Time Dropoff Locat…" at bounding box center [535, 687] width 755 height 1202
